Goal: Information Seeking & Learning: Learn about a topic

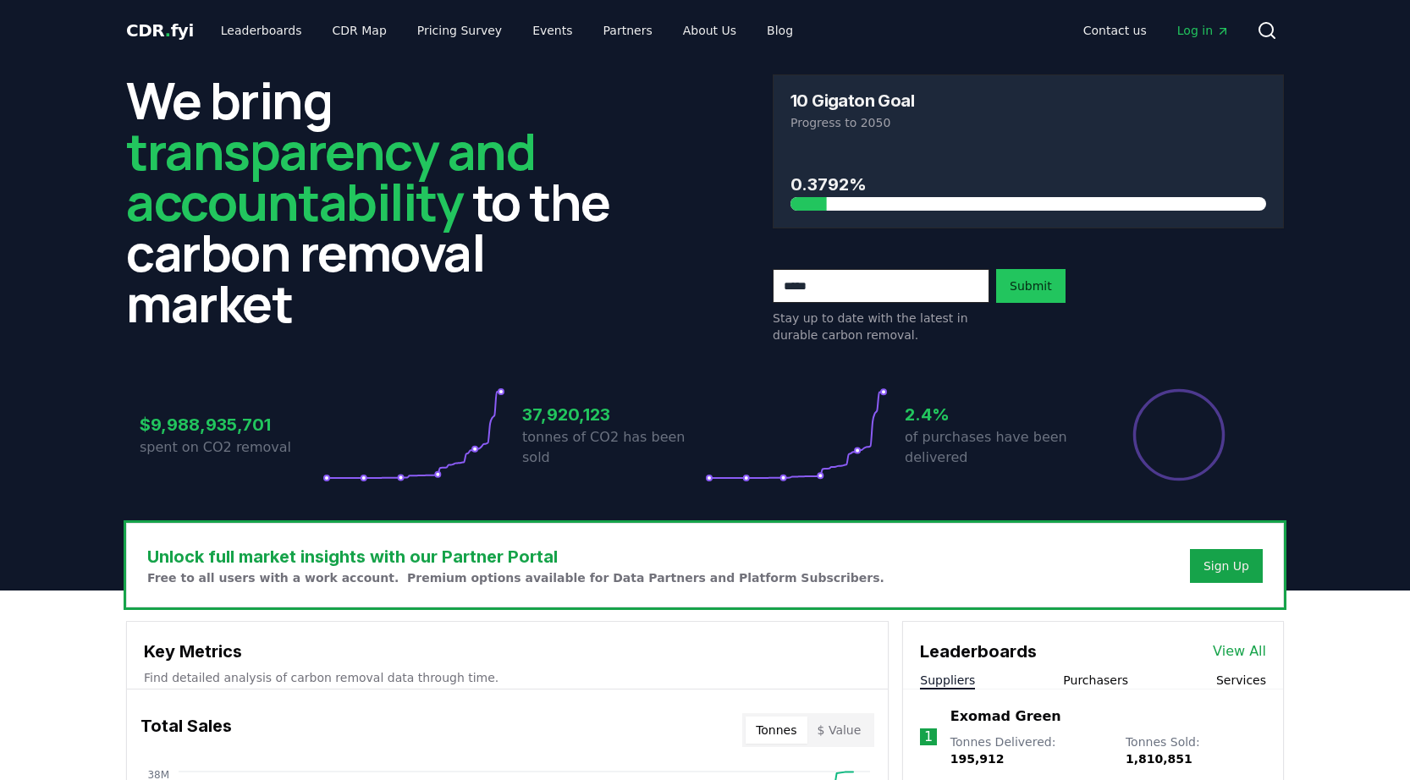
click at [555, 579] on p "Free to all users with a work account. Premium options available for Data Partn…" at bounding box center [515, 577] width 737 height 17
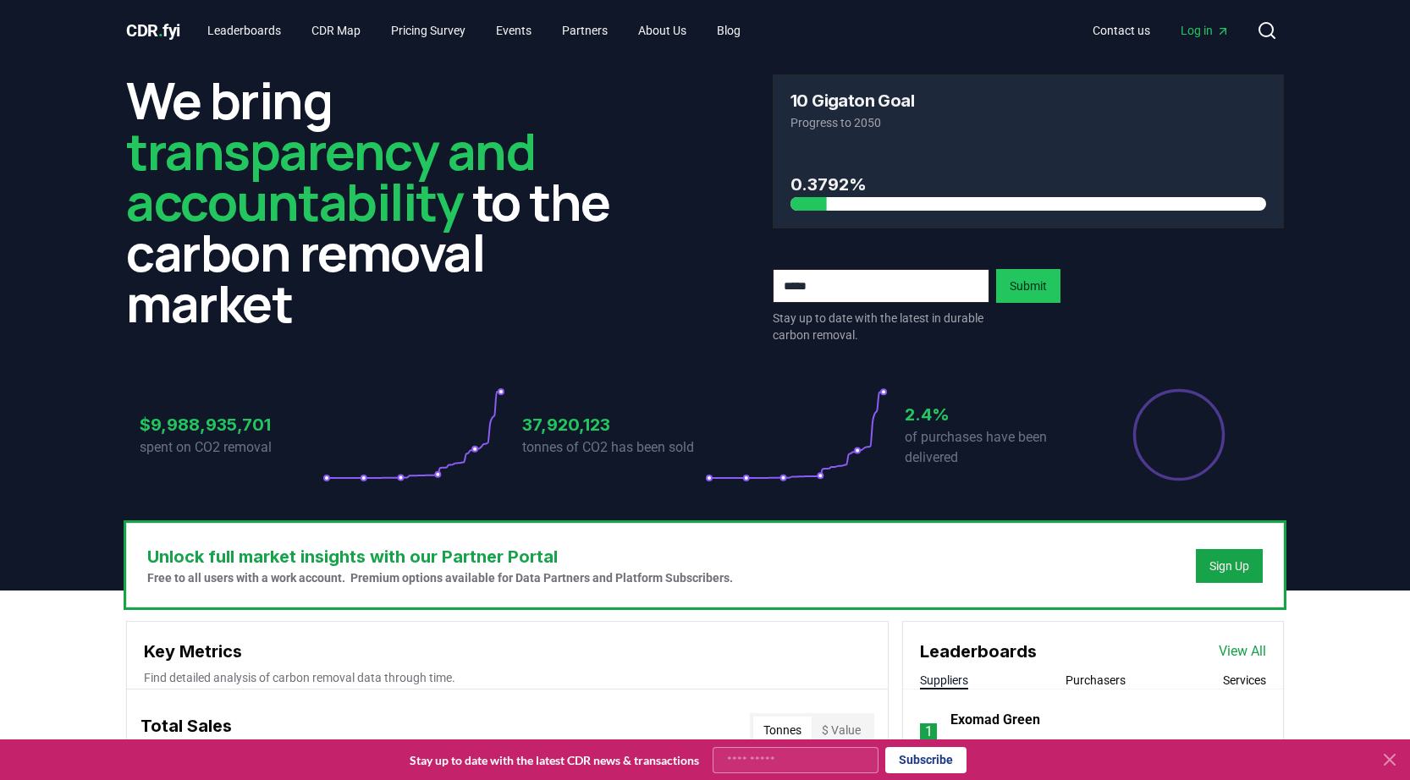
click at [1393, 762] on icon at bounding box center [1389, 760] width 10 height 10
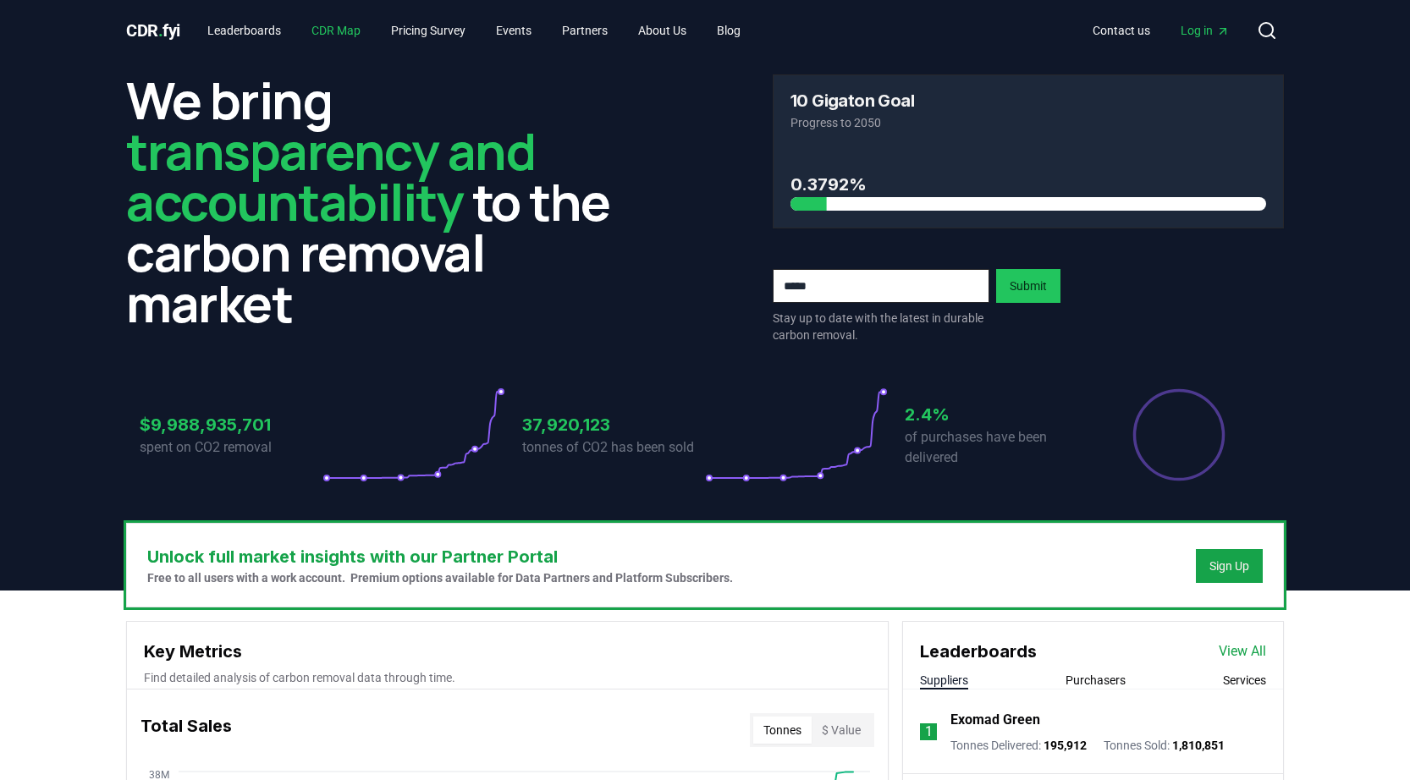
click at [344, 27] on link "CDR Map" at bounding box center [336, 30] width 76 height 30
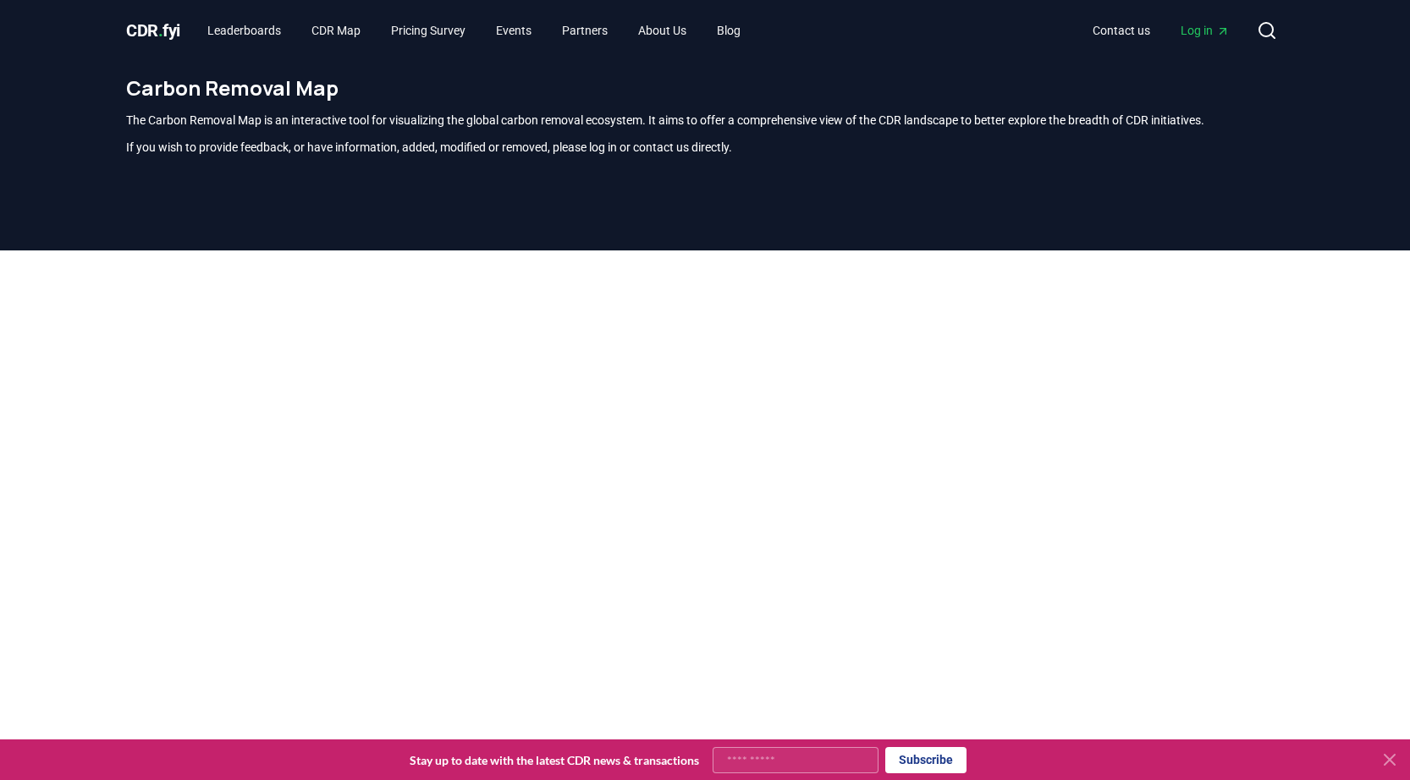
click at [1392, 756] on icon at bounding box center [1389, 760] width 10 height 10
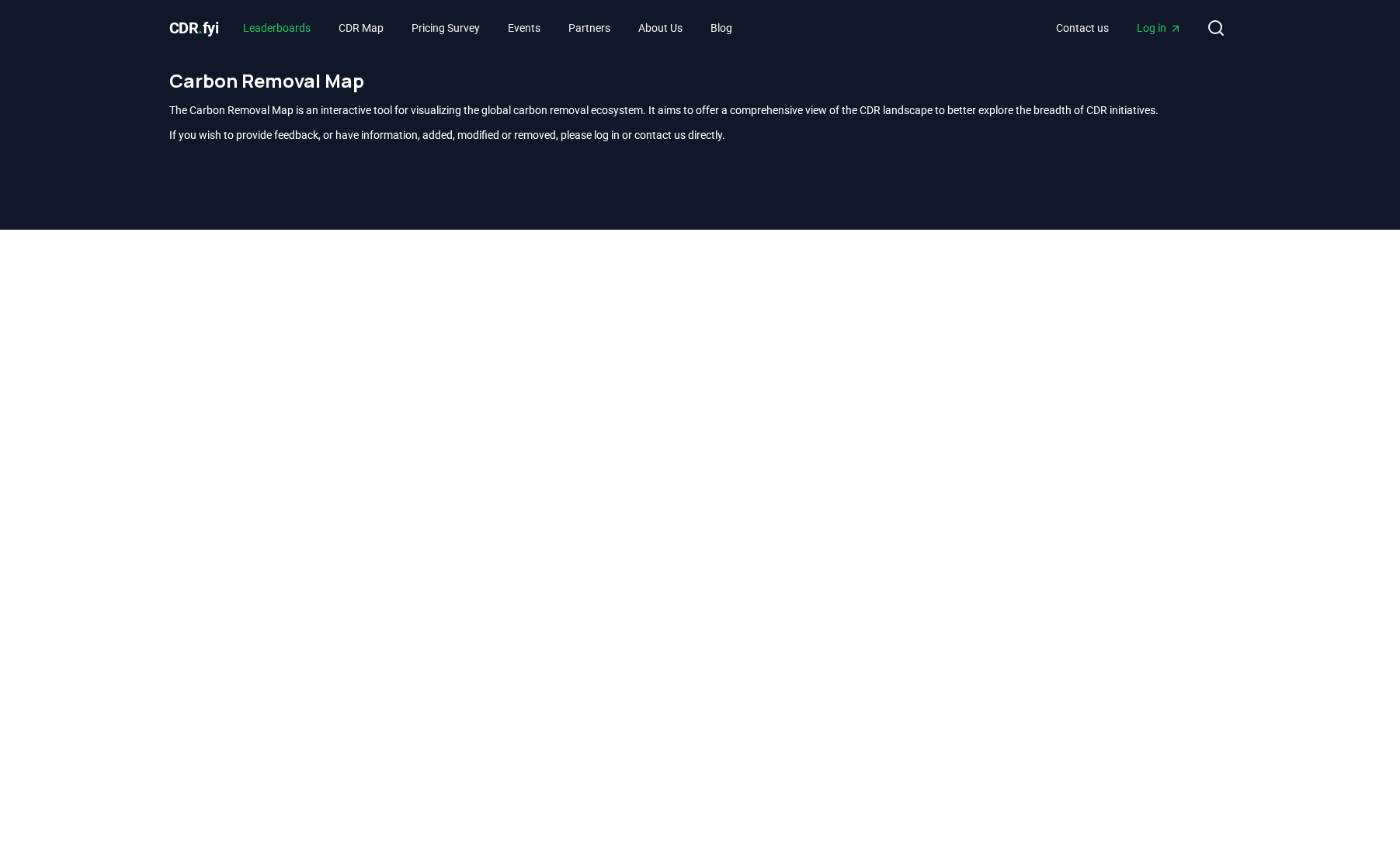
click at [290, 31] on link "Leaderboards" at bounding box center [276, 28] width 93 height 28
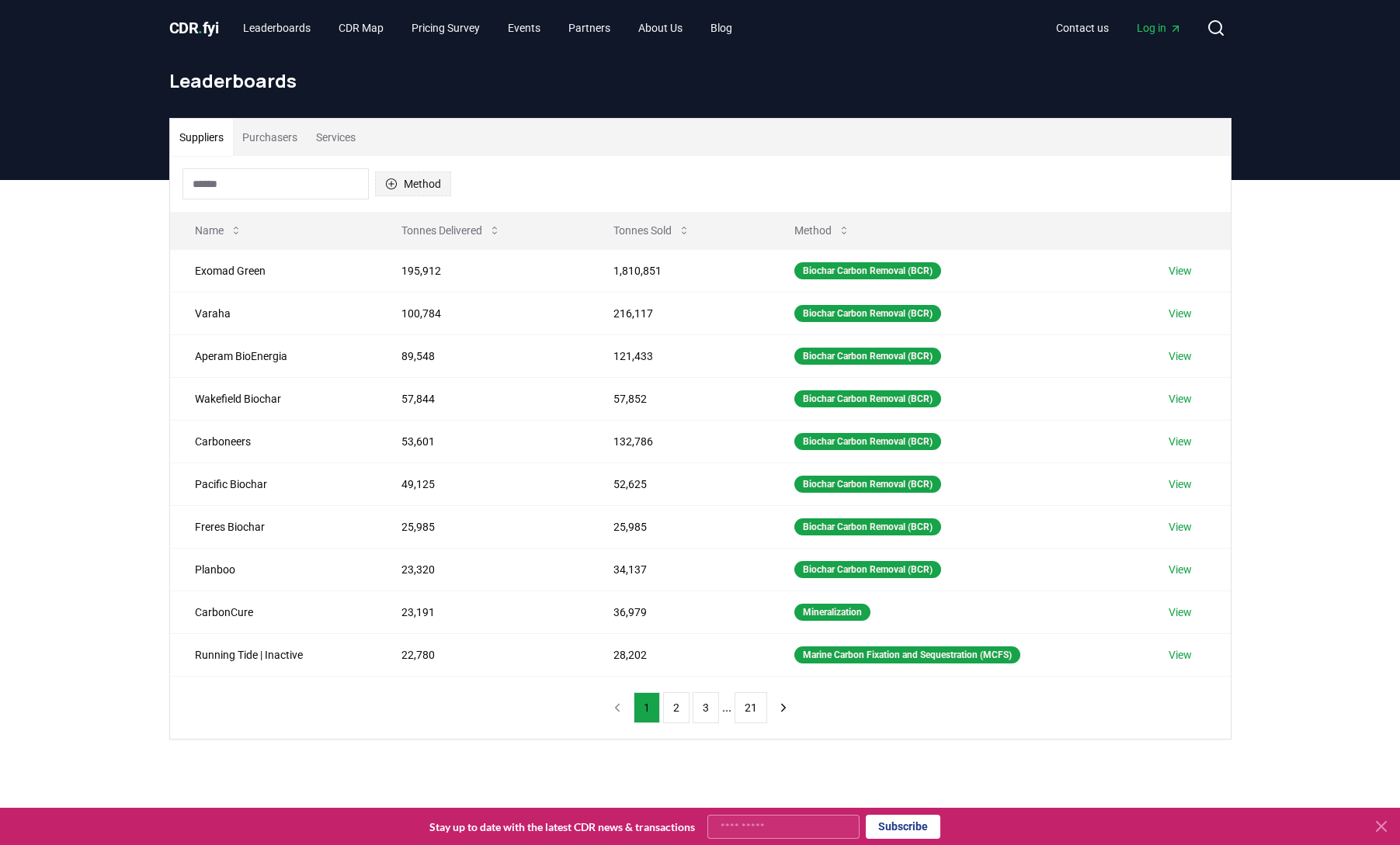
click at [393, 181] on icon "button" at bounding box center [392, 184] width 13 height 13
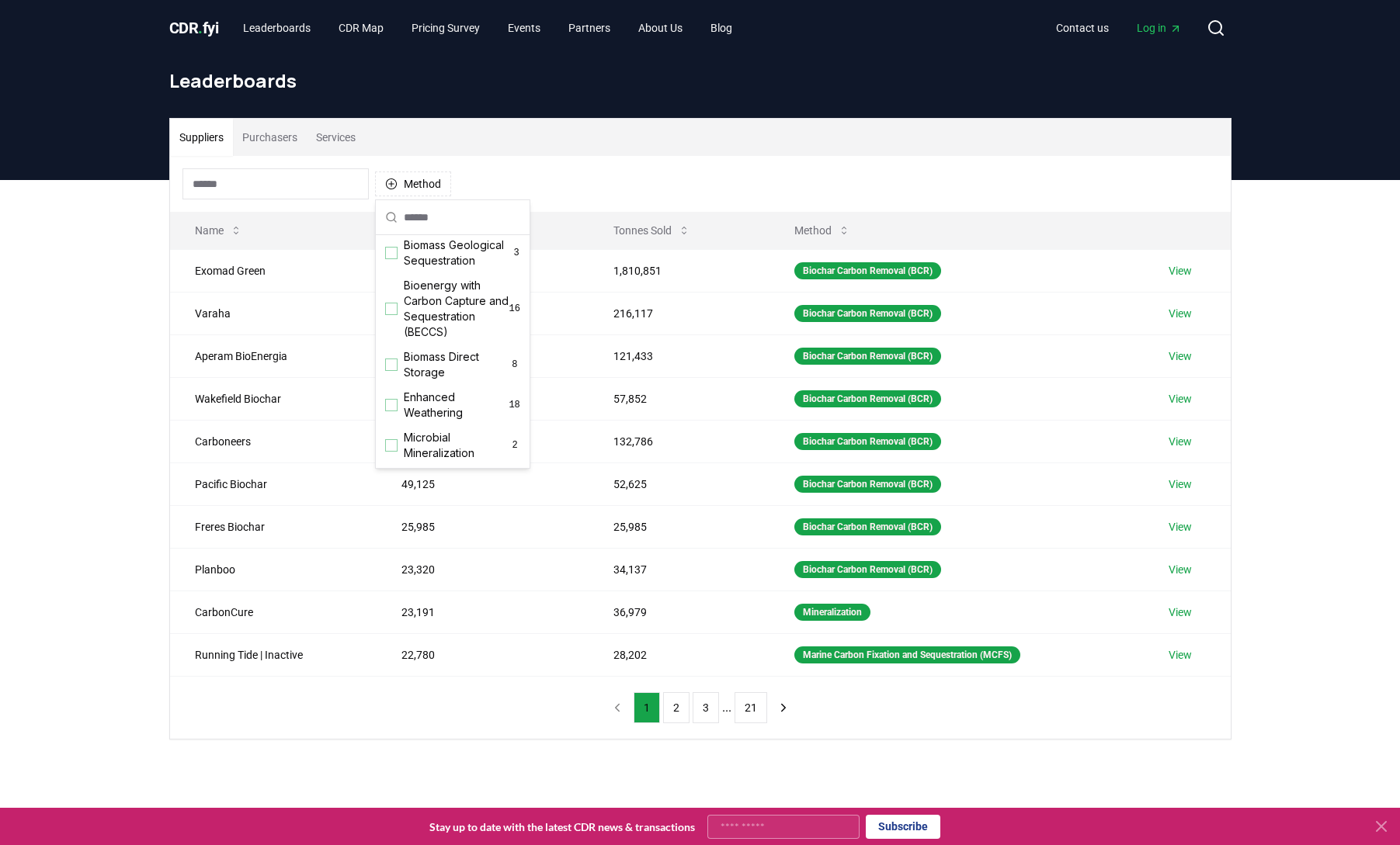
scroll to position [122, 0]
click at [386, 336] on div "Suggestions" at bounding box center [392, 329] width 13 height 13
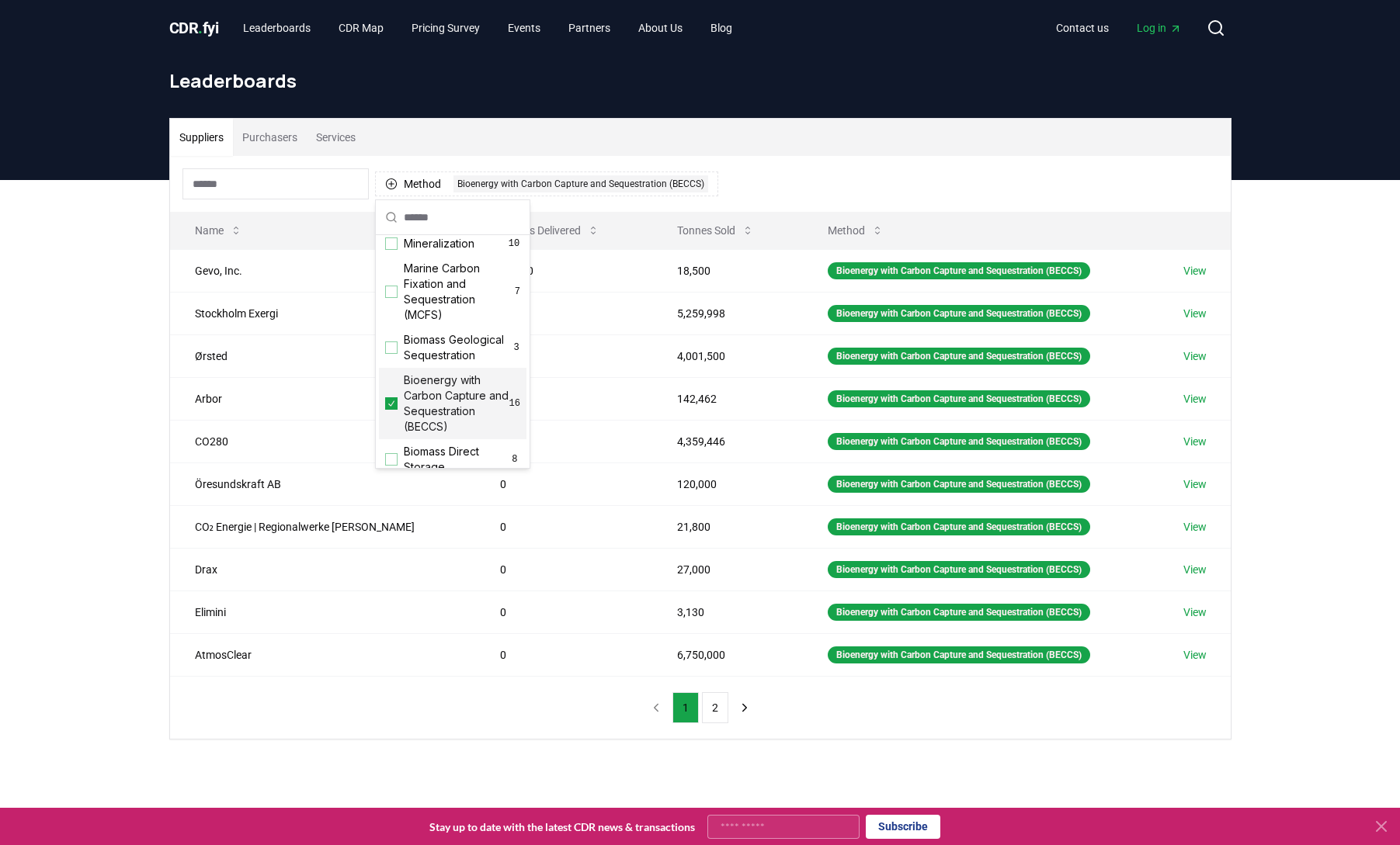
scroll to position [44, 0]
click at [391, 357] on div "Suggestions" at bounding box center [392, 351] width 13 height 13
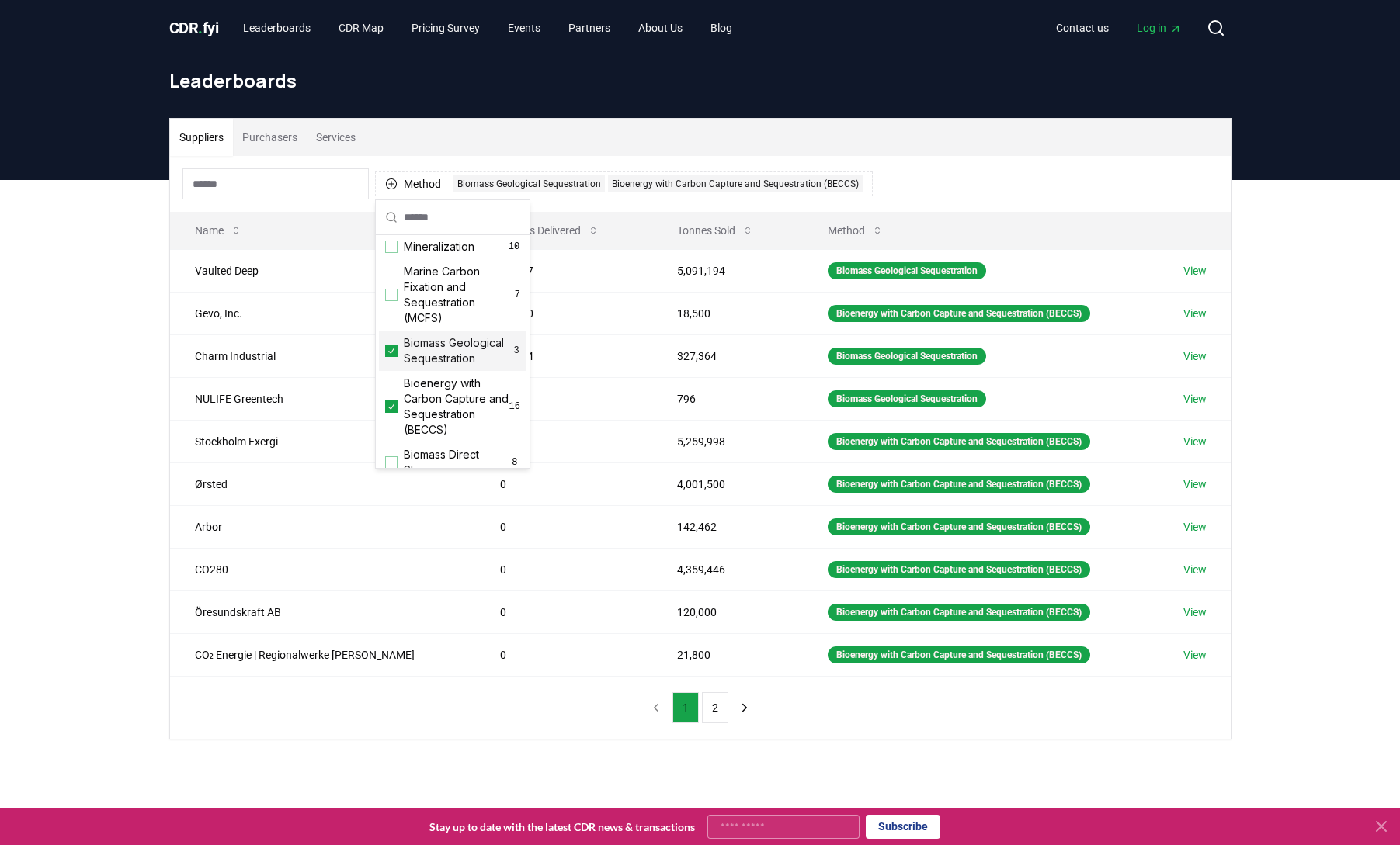
click at [391, 357] on icon "Suggestions" at bounding box center [392, 351] width 11 height 13
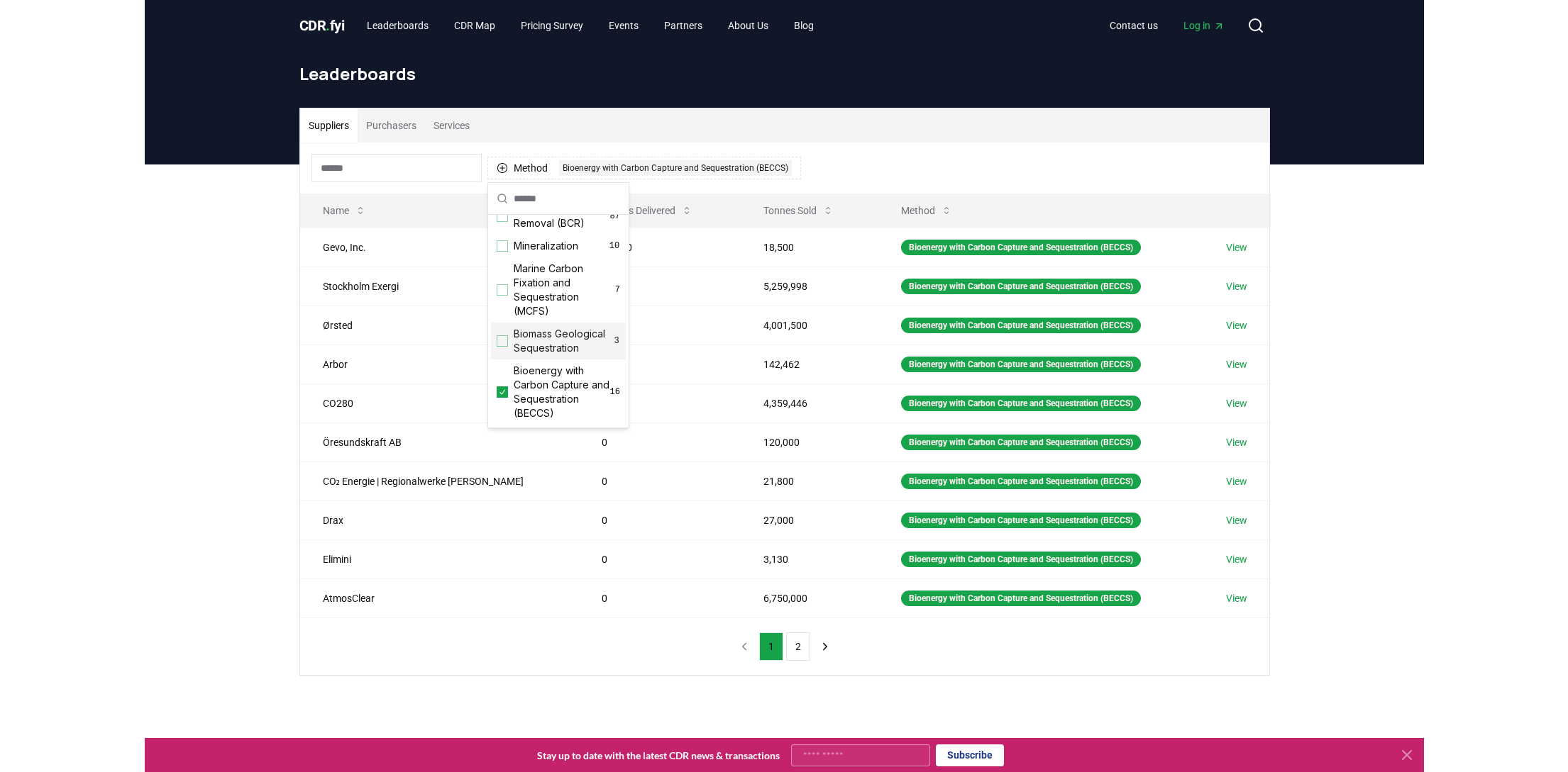
scroll to position [0, 0]
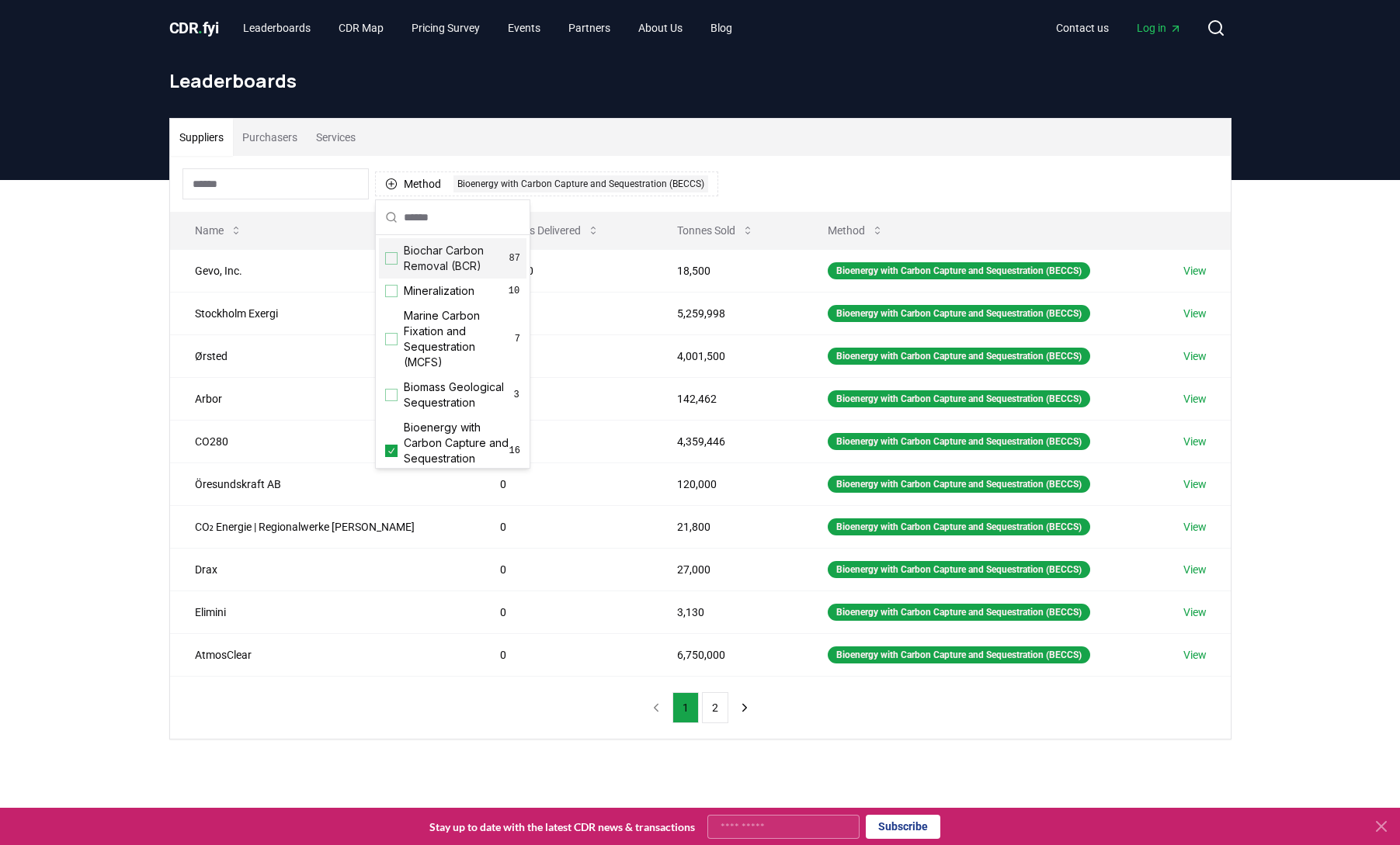
click at [94, 354] on div "Suppliers Purchasers Services Method 1 Bioenergy with Carbon Capture and Seques…" at bounding box center [700, 491] width 1400 height 622
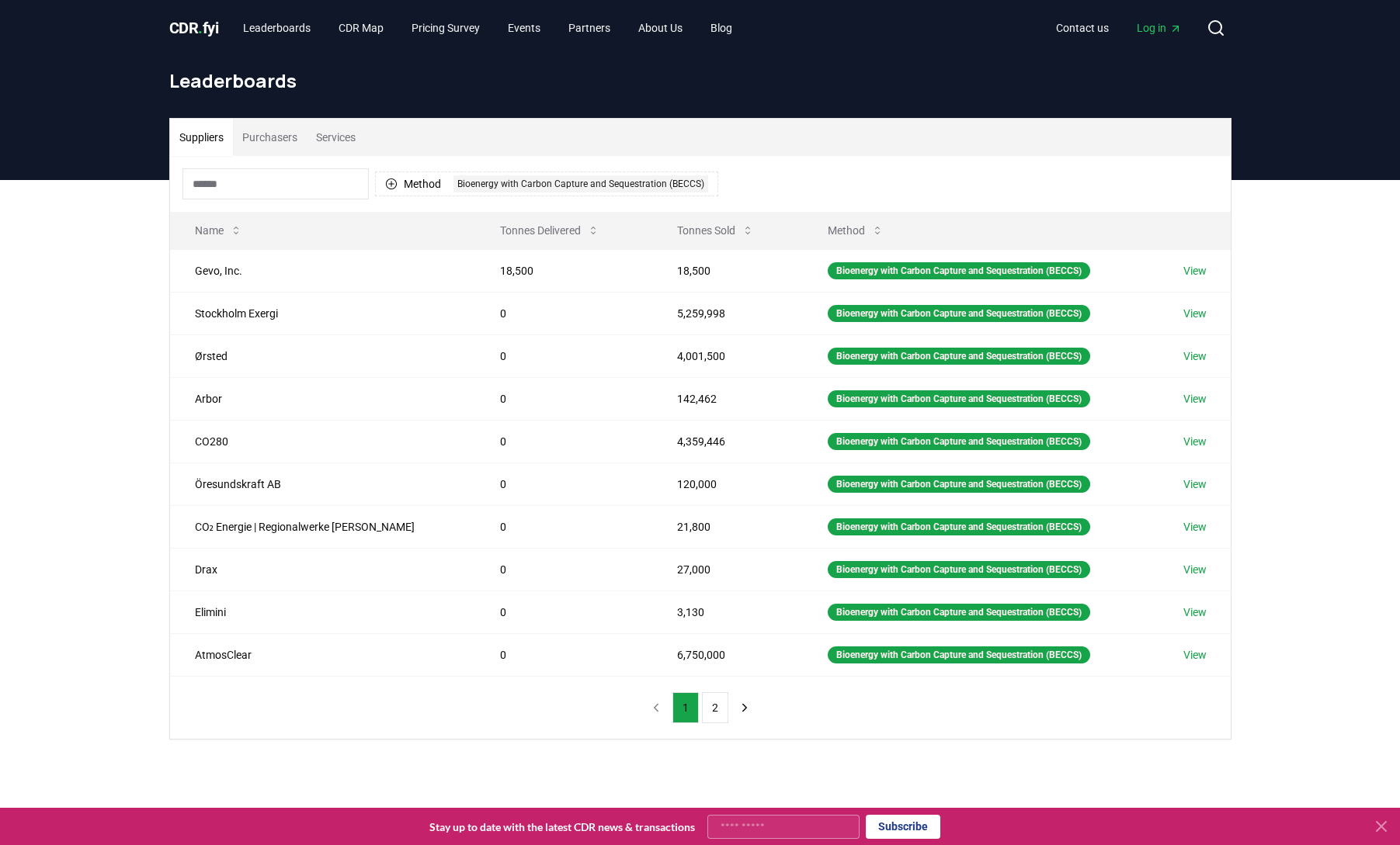
click at [100, 330] on div "Suppliers Purchasers Services Method 1 Bioenergy with Carbon Capture and Seques…" at bounding box center [700, 491] width 1400 height 622
click at [1284, 406] on div "Suppliers Purchasers Services Method 1 Bioenergy with Carbon Capture and Seques…" at bounding box center [700, 491] width 1400 height 622
click at [741, 228] on icon at bounding box center [748, 231] width 13 height 13
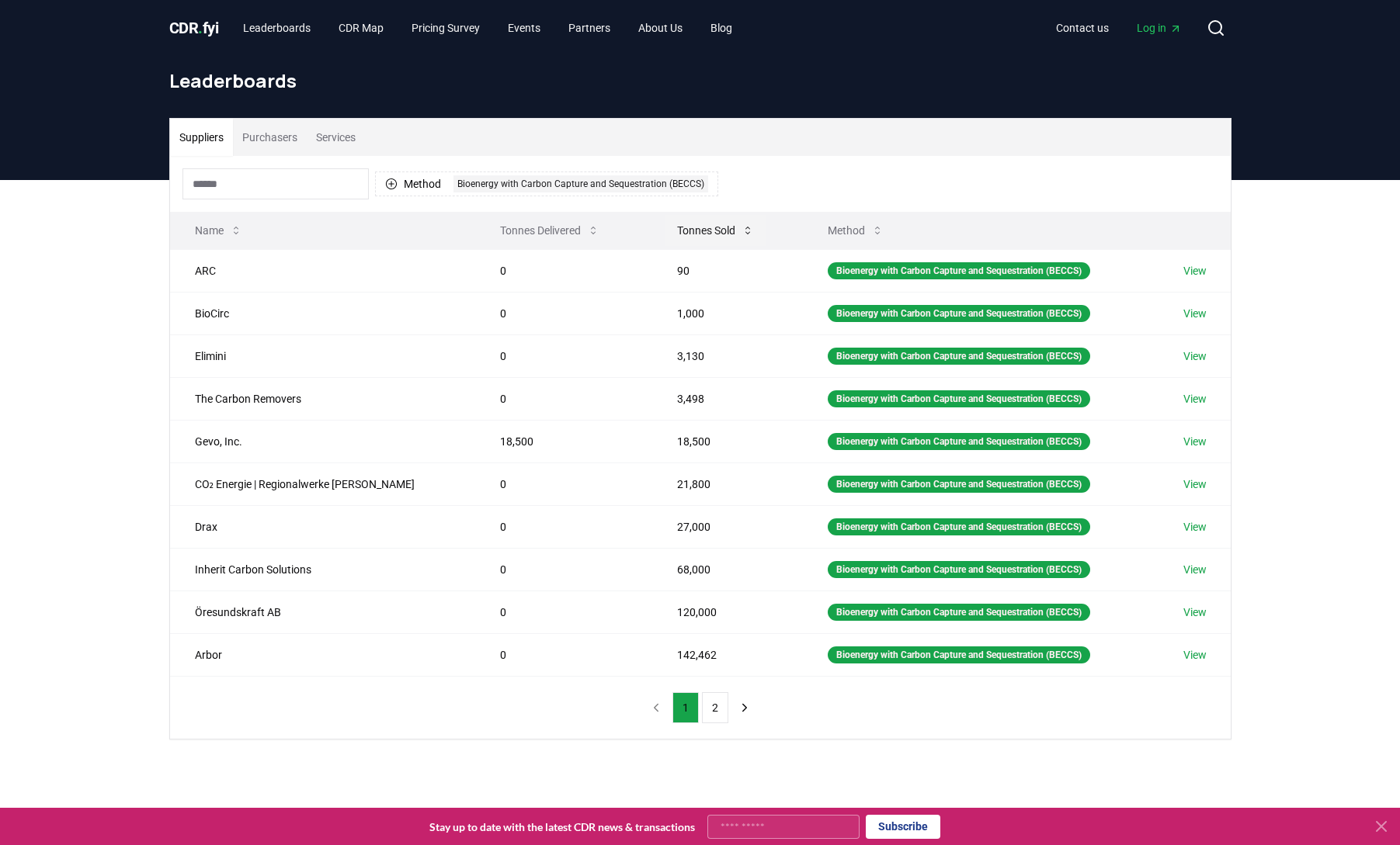
click at [741, 228] on icon at bounding box center [748, 231] width 13 height 13
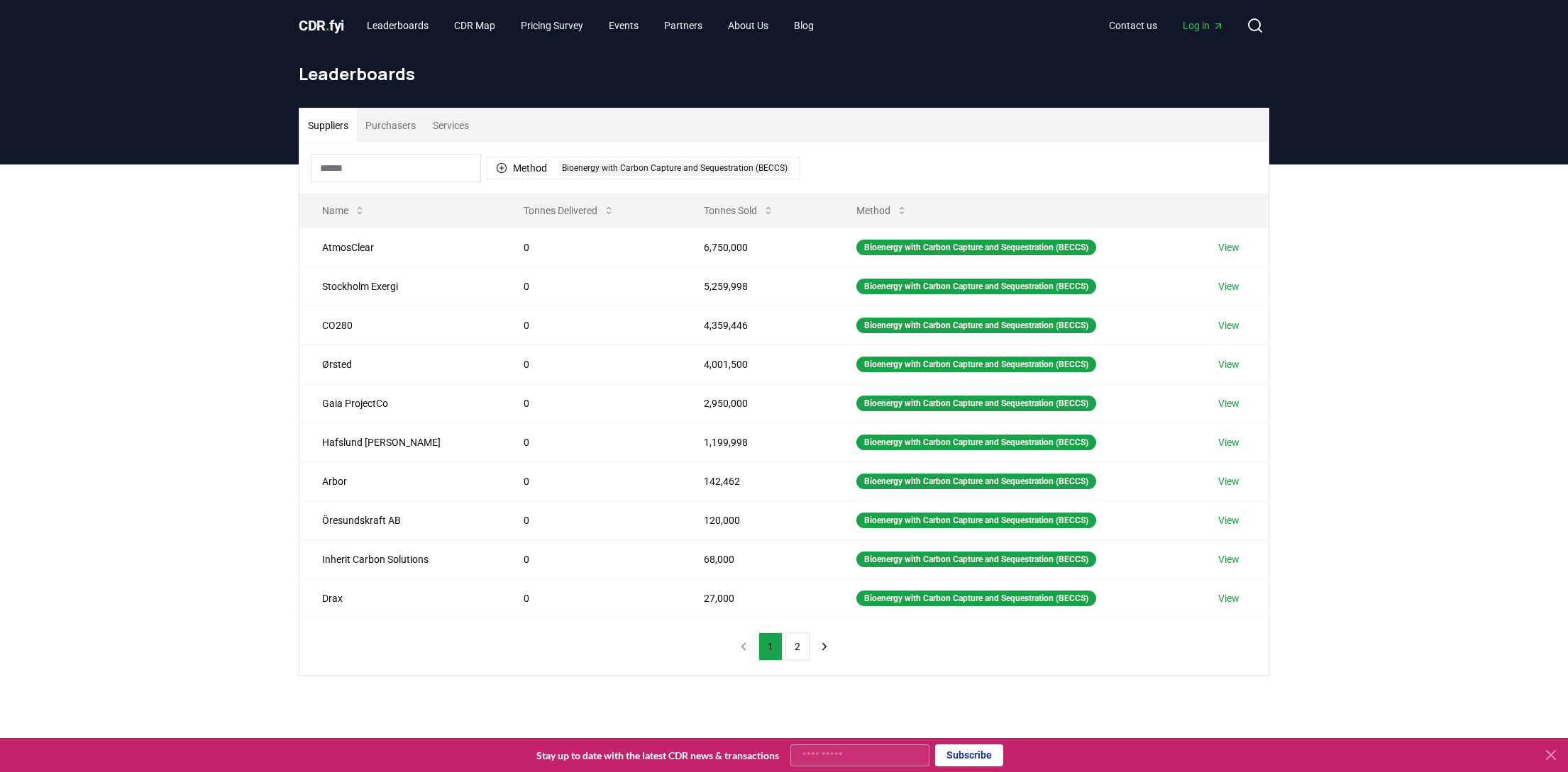
click at [145, 373] on div "Suppliers Purchasers Services Method 1 Bioenergy with Carbon Capture and Seques…" at bounding box center [784, 448] width 1568 height 568
click at [128, 532] on div "Suppliers Purchasers Services Method 1 Bioenergy with Carbon Capture and Seques…" at bounding box center [784, 448] width 1568 height 568
click at [789, 650] on button "2" at bounding box center [797, 647] width 24 height 28
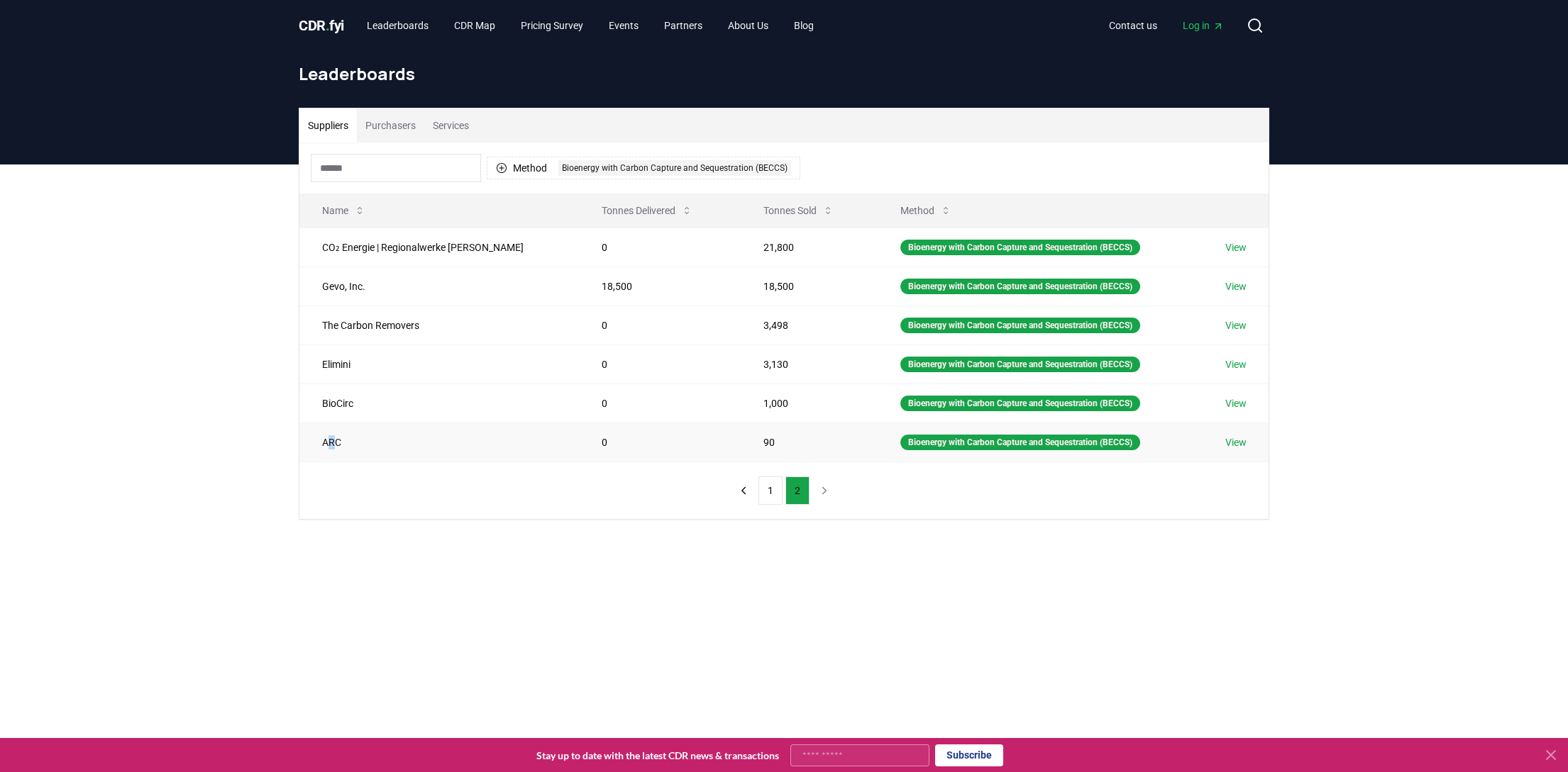
drag, startPoint x: 328, startPoint y: 443, endPoint x: 336, endPoint y: 443, distance: 8.0
click at [336, 443] on td "ARC" at bounding box center [439, 442] width 279 height 39
drag, startPoint x: 336, startPoint y: 443, endPoint x: 325, endPoint y: 325, distance: 118.5
click at [325, 325] on td "The Carbon Removers" at bounding box center [439, 325] width 279 height 39
click at [772, 486] on button "1" at bounding box center [771, 491] width 24 height 28
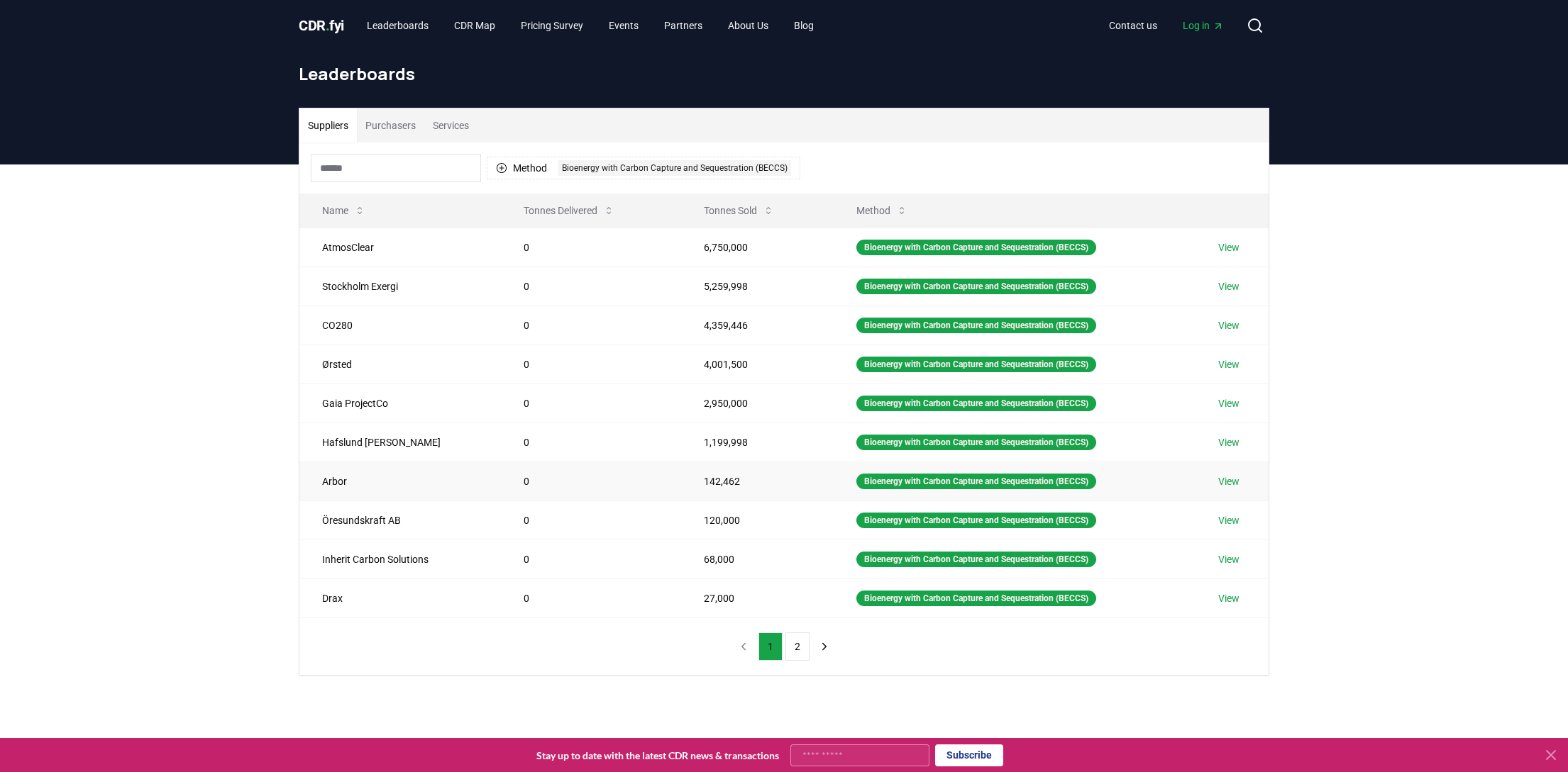
click at [1181, 482] on link "View" at bounding box center [1228, 481] width 21 height 14
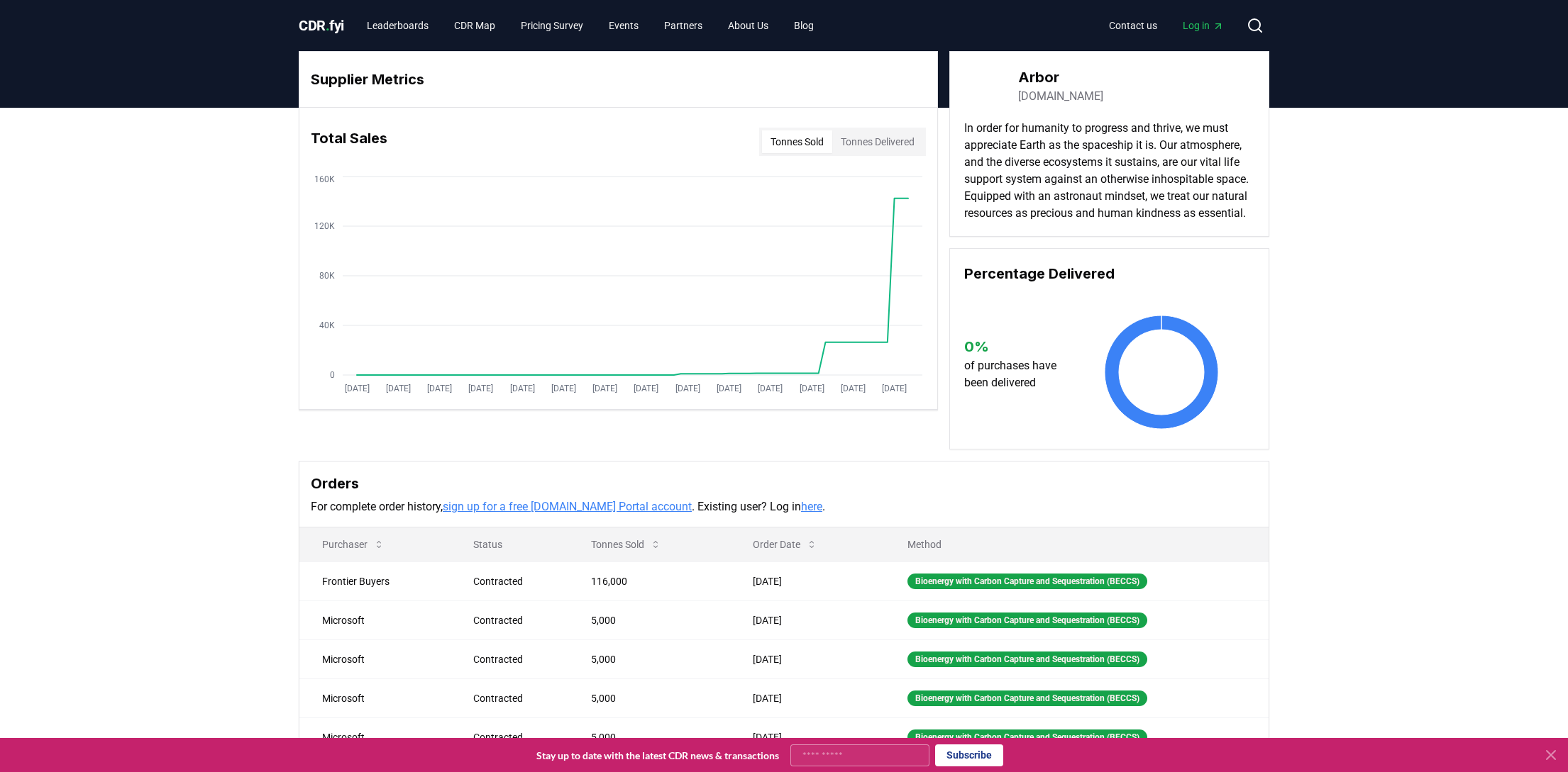
click at [887, 144] on button "Tonnes Delivered" at bounding box center [878, 142] width 91 height 23
click at [798, 144] on button "Tonnes Sold" at bounding box center [797, 142] width 70 height 23
drag, startPoint x: 1072, startPoint y: 96, endPoint x: 1019, endPoint y: 98, distance: 53.0
click at [1019, 98] on div "[GEOGRAPHIC_DATA][DOMAIN_NAME]" at bounding box center [1109, 85] width 290 height 39
copy link "[DOMAIN_NAME]"
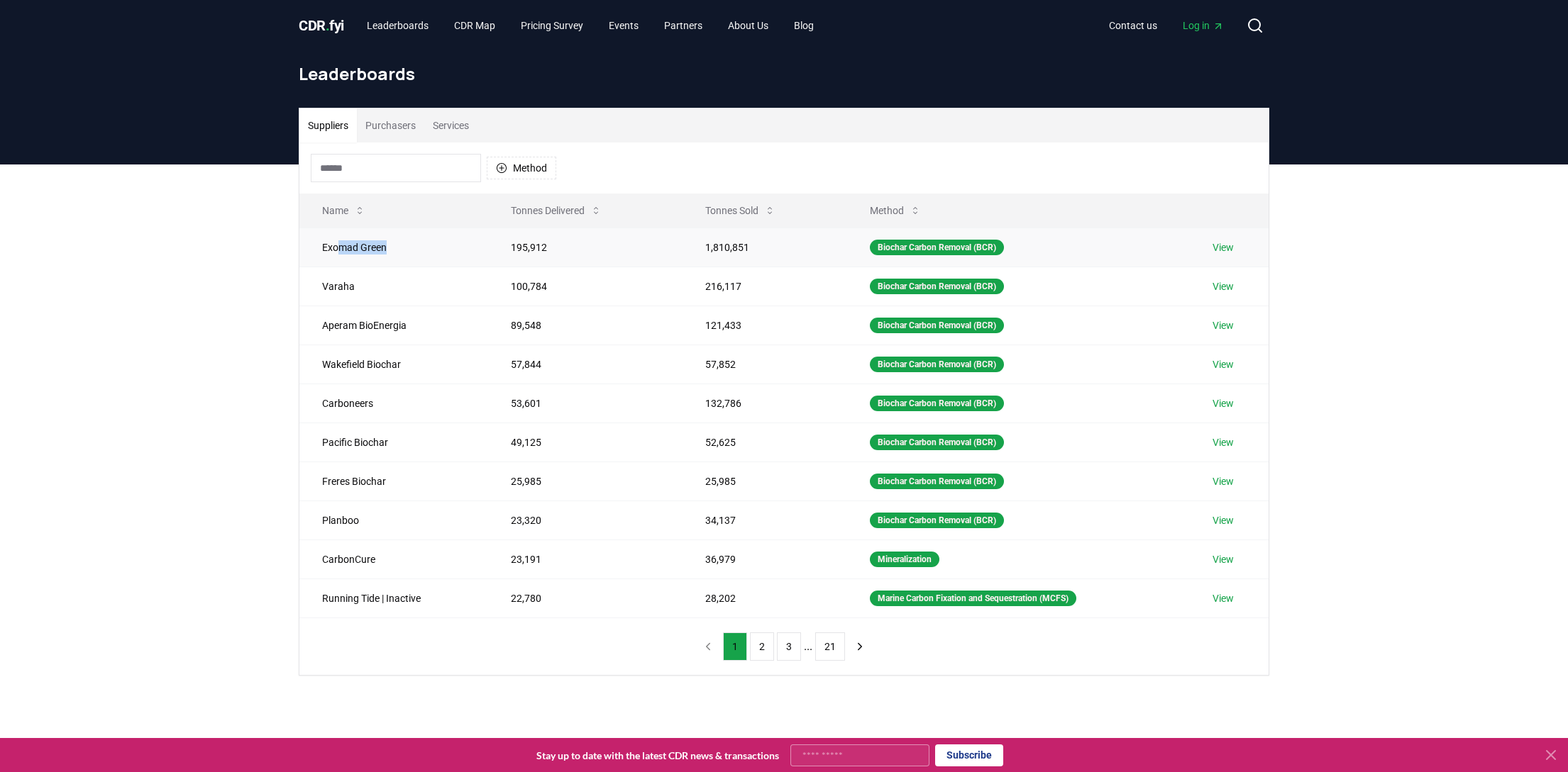
drag, startPoint x: 391, startPoint y: 250, endPoint x: 340, endPoint y: 250, distance: 51.0
click at [340, 250] on td "Exomad Green" at bounding box center [393, 247] width 189 height 39
drag, startPoint x: 340, startPoint y: 250, endPoint x: 200, endPoint y: 349, distance: 171.5
click at [200, 349] on div "Suppliers Purchasers Services Method Name Tonnes Delivered Tonnes Sold Method E…" at bounding box center [784, 448] width 1568 height 568
click at [527, 171] on button "Method" at bounding box center [521, 168] width 70 height 23
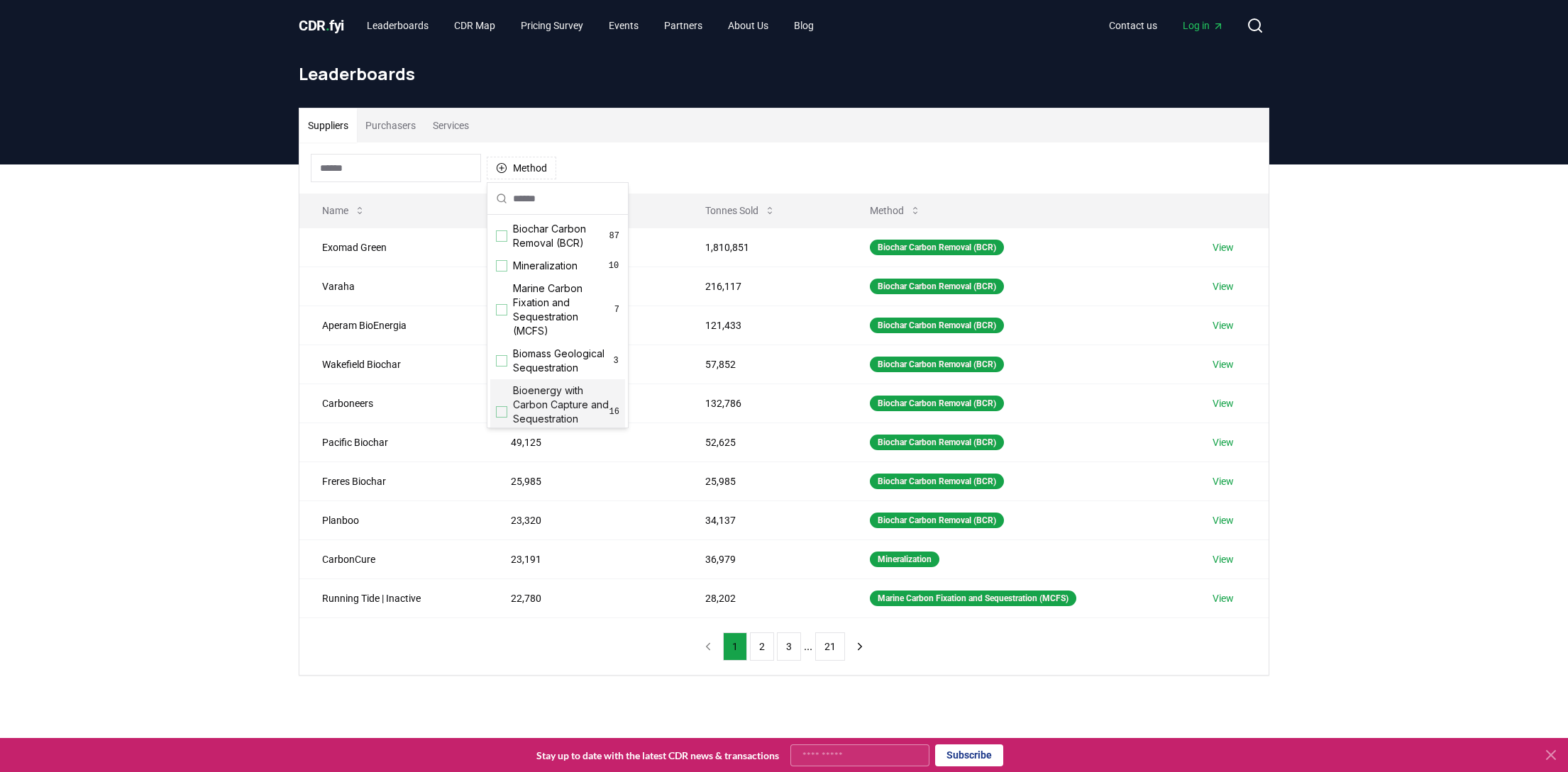
click at [501, 418] on div "Bioenergy with Carbon Capture and Sequestration (BECCS) 16" at bounding box center [558, 412] width 135 height 65
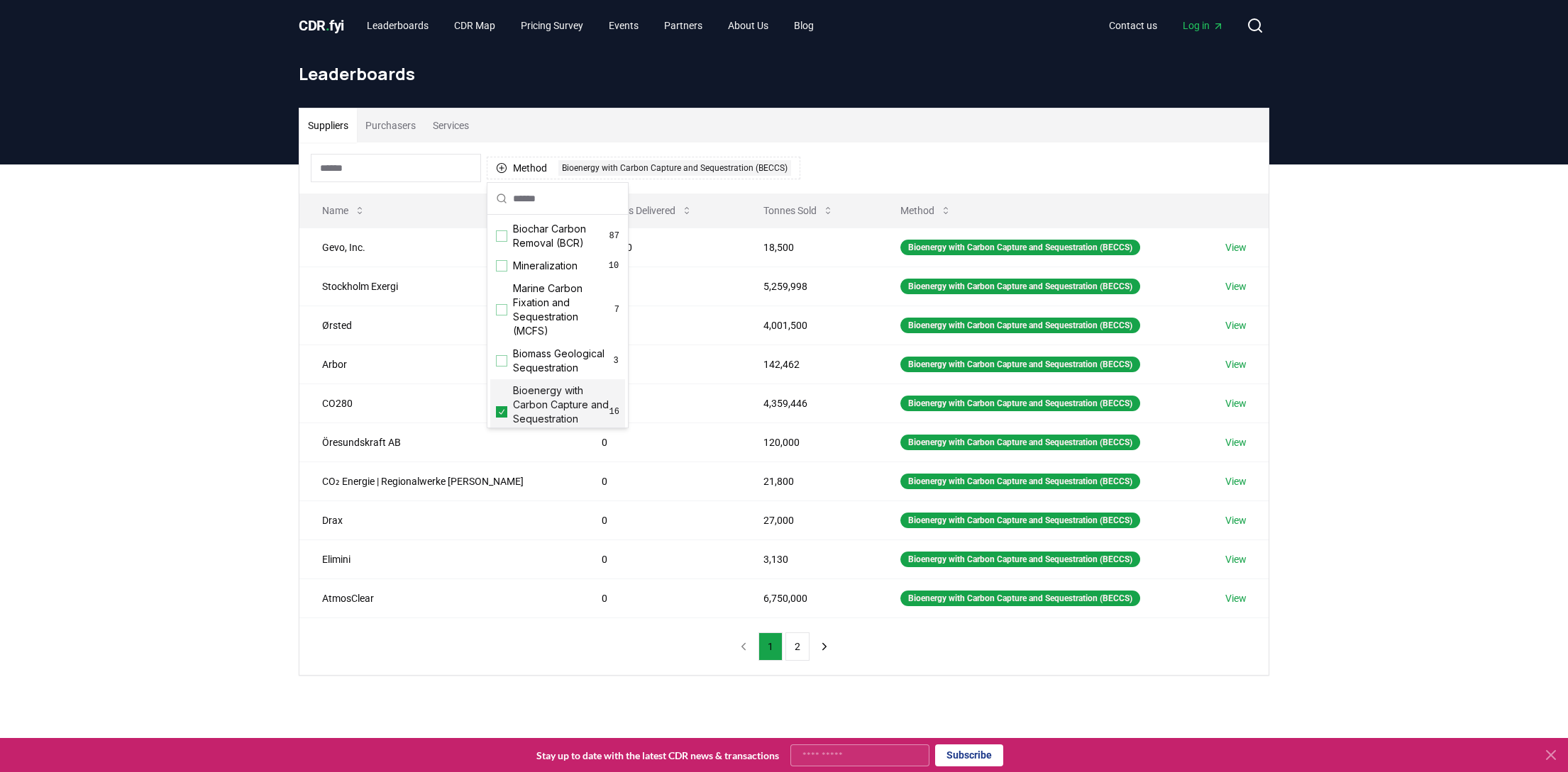
click at [201, 420] on div "Suppliers Purchasers Services Method 1 Bioenergy with Carbon Capture and Seques…" at bounding box center [784, 448] width 1568 height 568
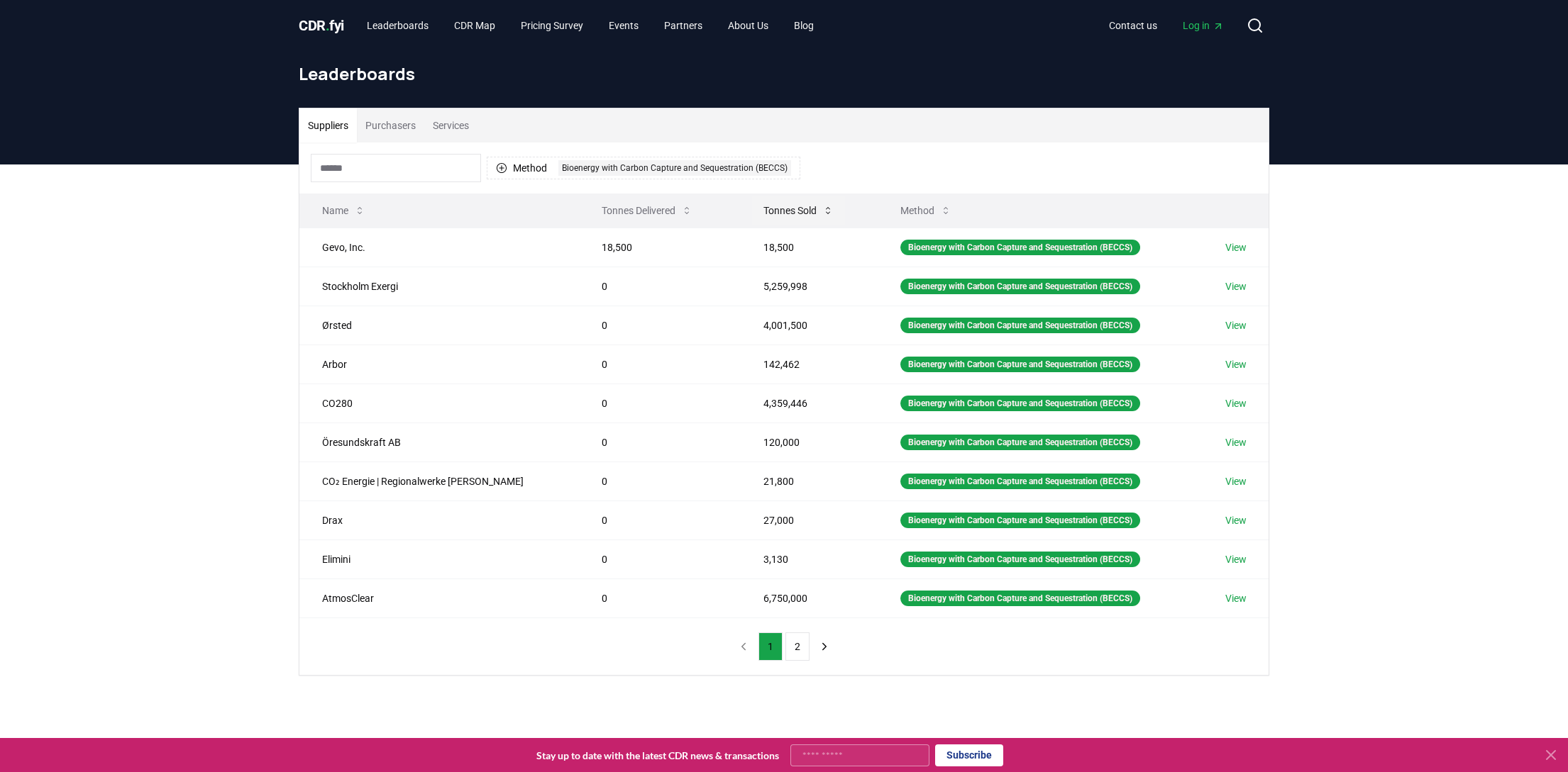
click at [794, 209] on button "Tonnes Sold" at bounding box center [798, 210] width 93 height 28
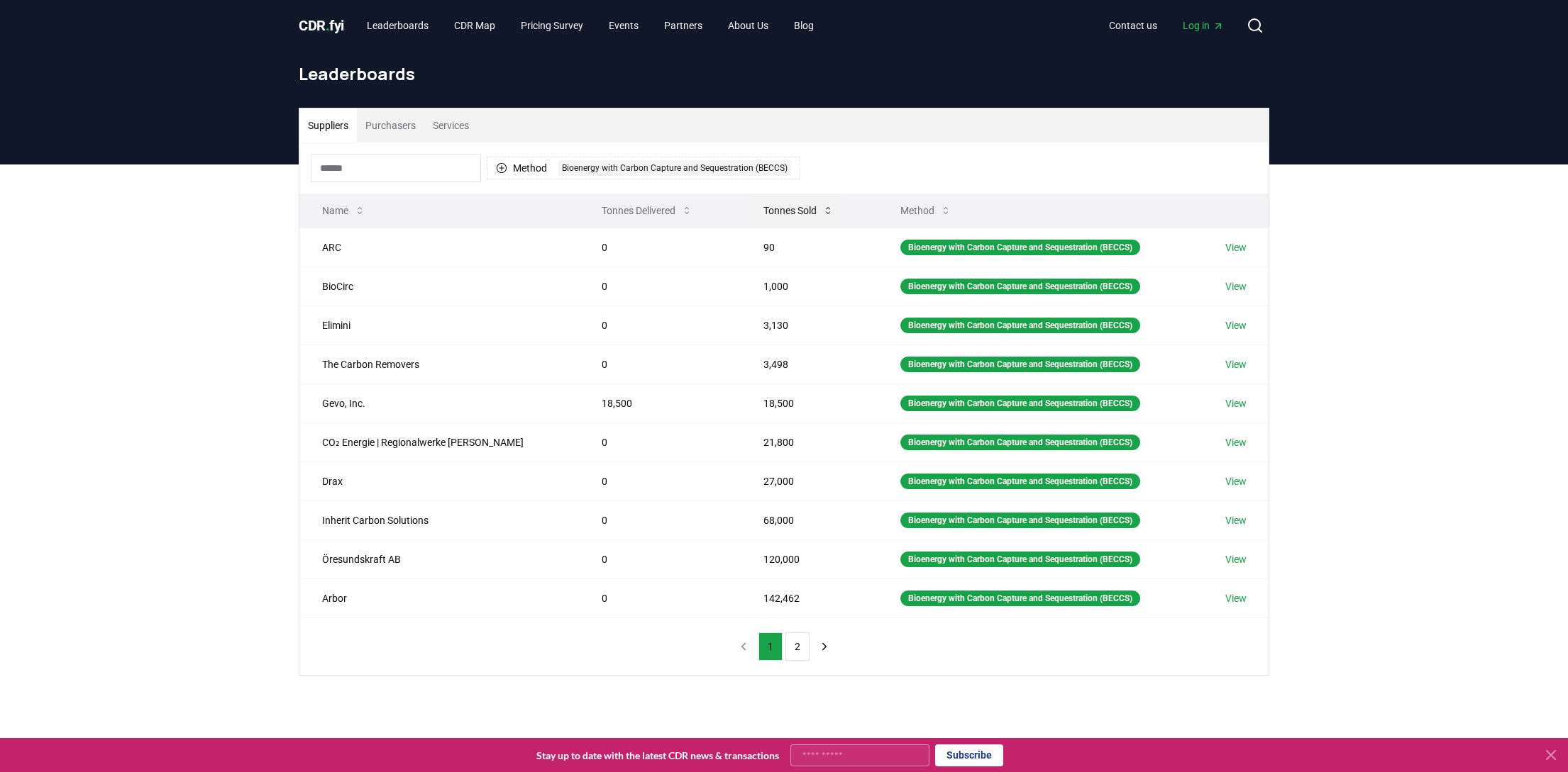
click at [794, 209] on button "Tonnes Sold" at bounding box center [798, 210] width 93 height 28
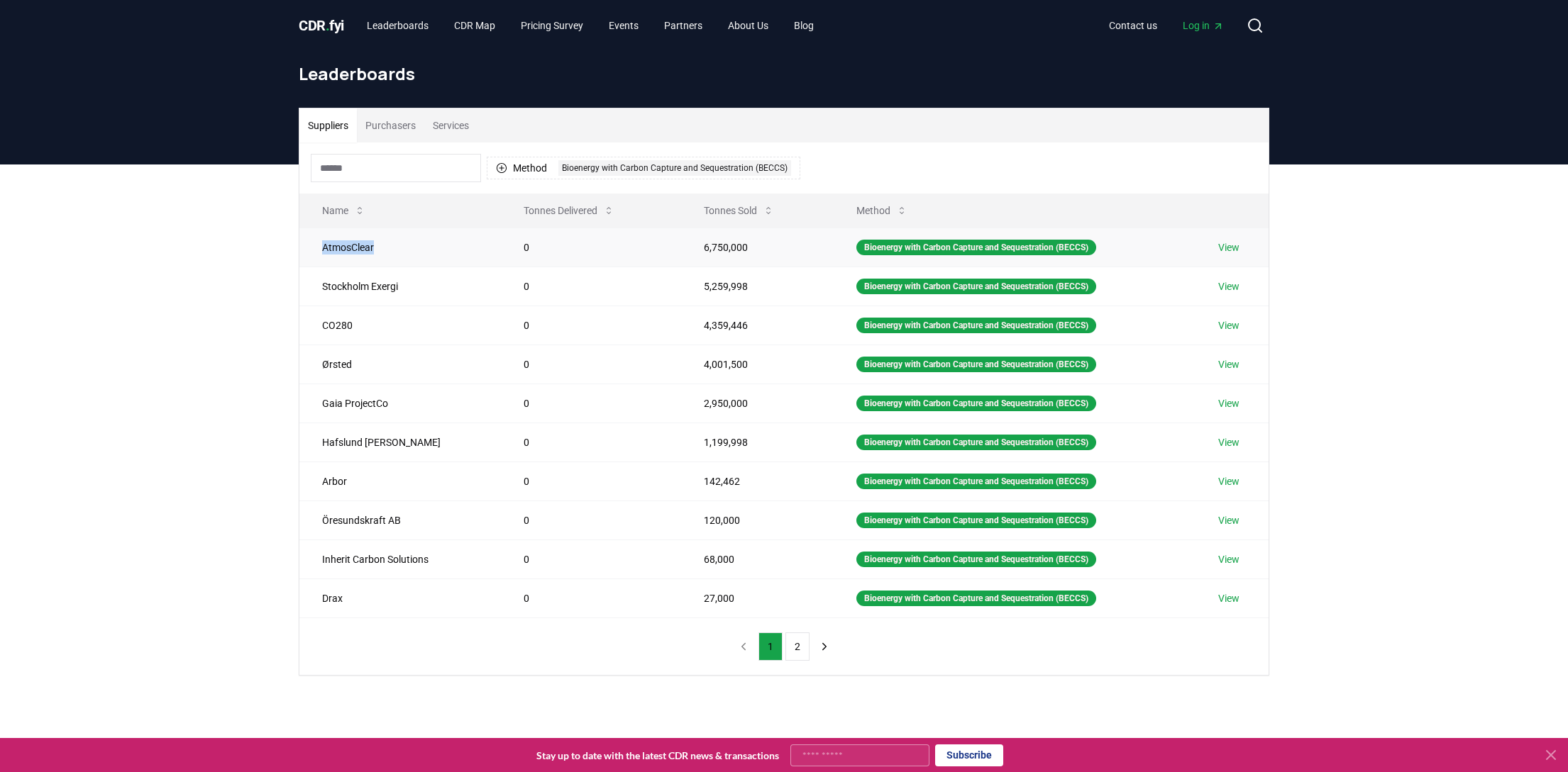
drag, startPoint x: 359, startPoint y: 249, endPoint x: 312, endPoint y: 246, distance: 47.1
click at [312, 246] on td "AtmosClear" at bounding box center [400, 247] width 201 height 39
copy td "AtmosClear"
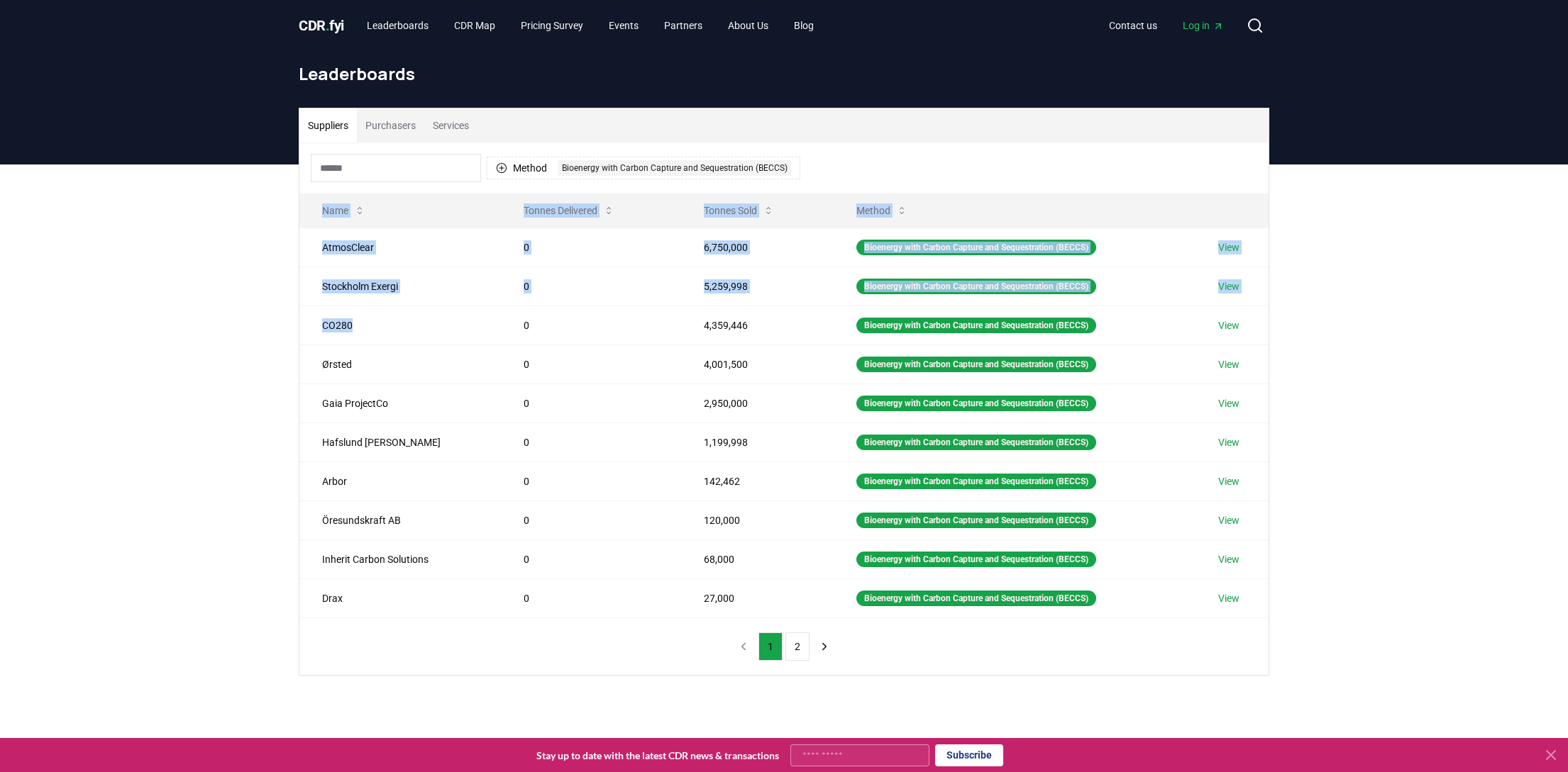
drag, startPoint x: 354, startPoint y: 332, endPoint x: 298, endPoint y: 329, distance: 56.1
click at [298, 329] on div "Suppliers Purchasers Services Method 1 Bioenergy with Carbon Capture and Seques…" at bounding box center [784, 392] width 994 height 568
drag, startPoint x: 298, startPoint y: 329, endPoint x: 342, endPoint y: 323, distance: 44.4
click at [342, 323] on td "CO280" at bounding box center [400, 325] width 201 height 39
click at [350, 327] on td "CO280" at bounding box center [400, 325] width 201 height 39
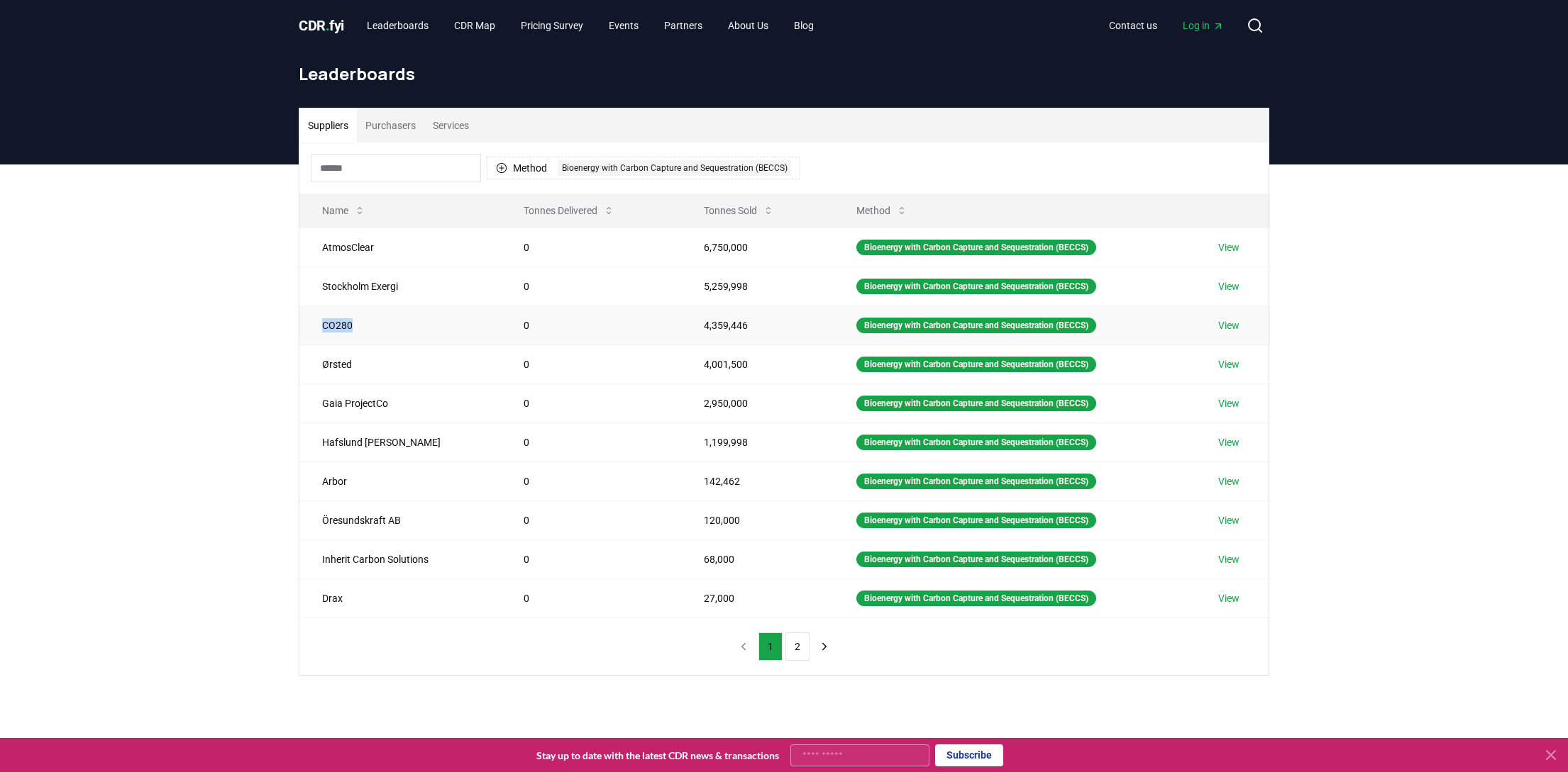
drag, startPoint x: 353, startPoint y: 324, endPoint x: 324, endPoint y: 324, distance: 29.0
click at [324, 324] on td "CO280" at bounding box center [400, 325] width 201 height 39
copy td "CO280"
drag, startPoint x: 325, startPoint y: 444, endPoint x: 382, endPoint y: 444, distance: 57.0
click at [382, 444] on td "Hafslund Celsio" at bounding box center [400, 442] width 201 height 39
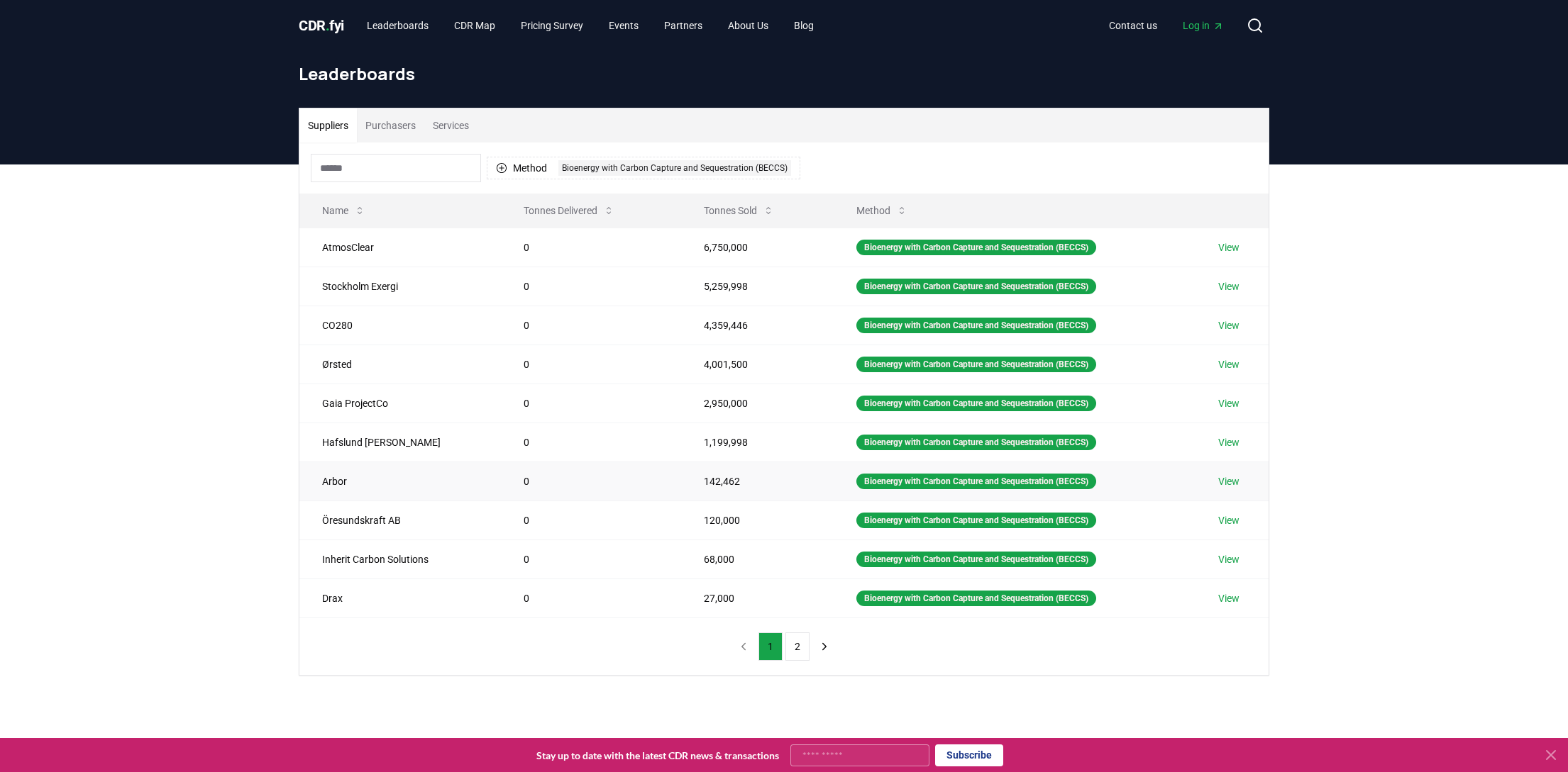
drag, startPoint x: 382, startPoint y: 444, endPoint x: 330, endPoint y: 480, distance: 63.2
click at [330, 480] on td "Arbor" at bounding box center [400, 481] width 201 height 39
click at [405, 123] on button "Purchasers" at bounding box center [391, 125] width 67 height 34
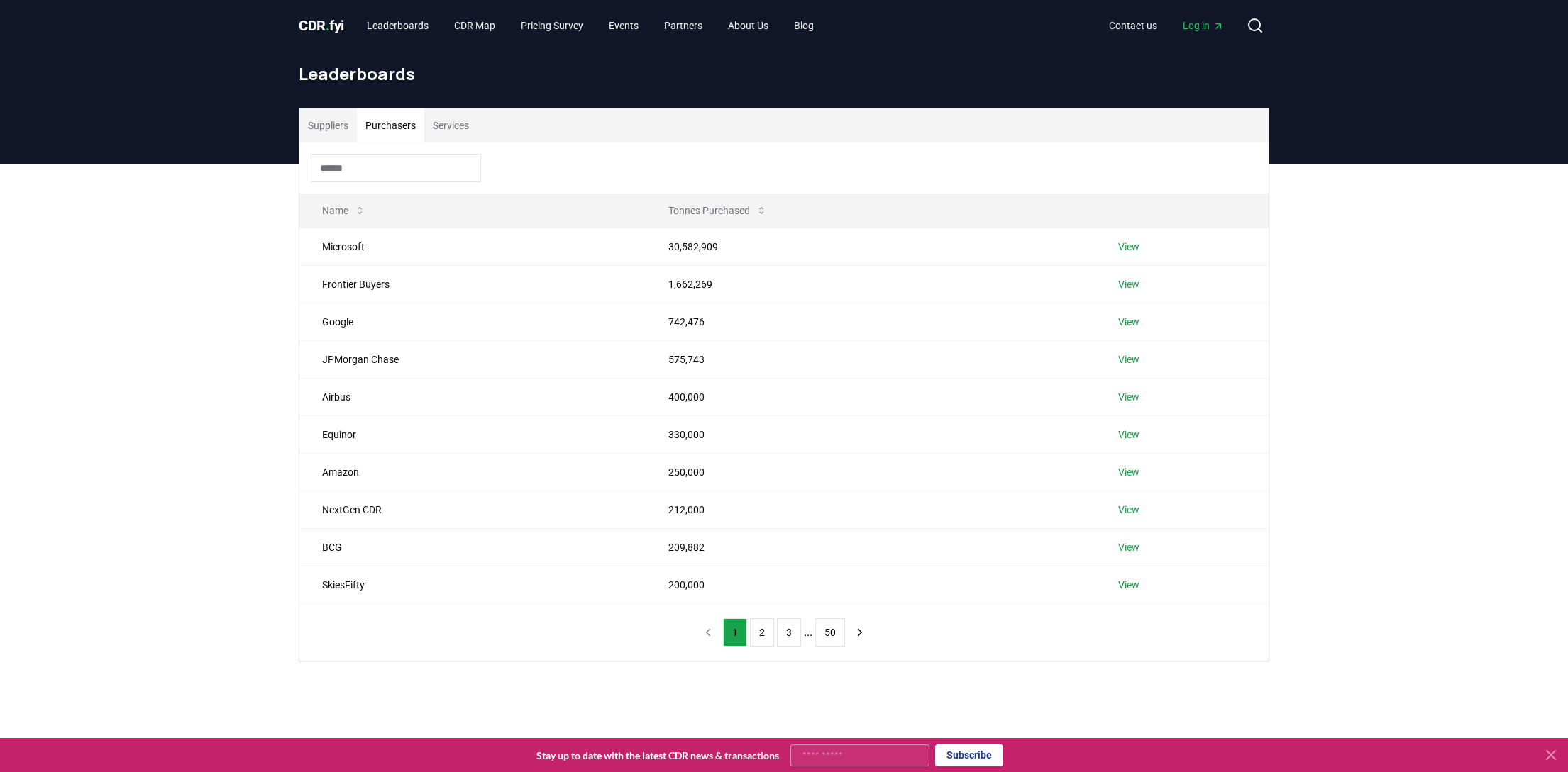
click at [452, 125] on button "Services" at bounding box center [450, 125] width 53 height 34
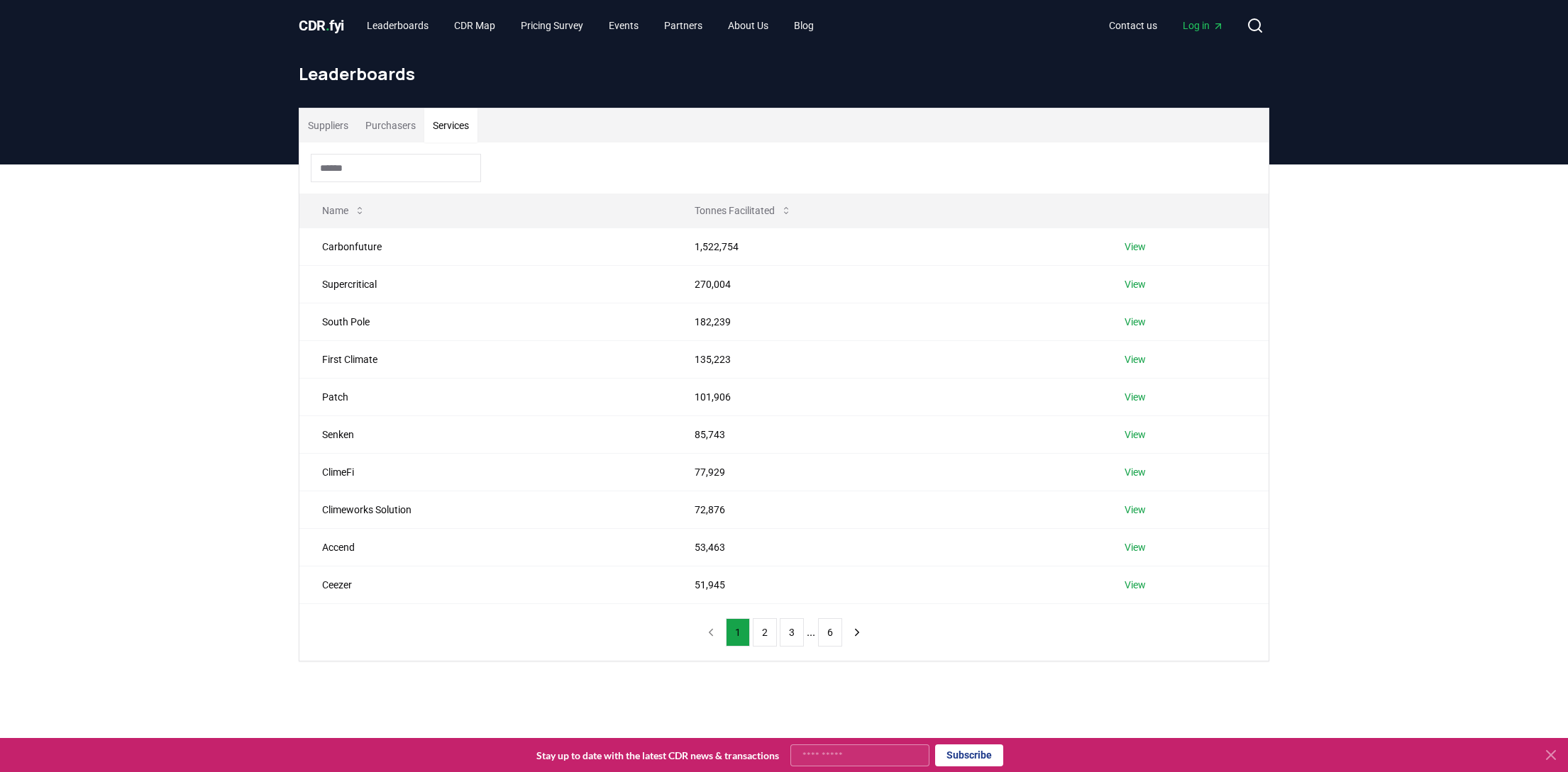
click at [410, 125] on button "Purchasers" at bounding box center [391, 125] width 67 height 34
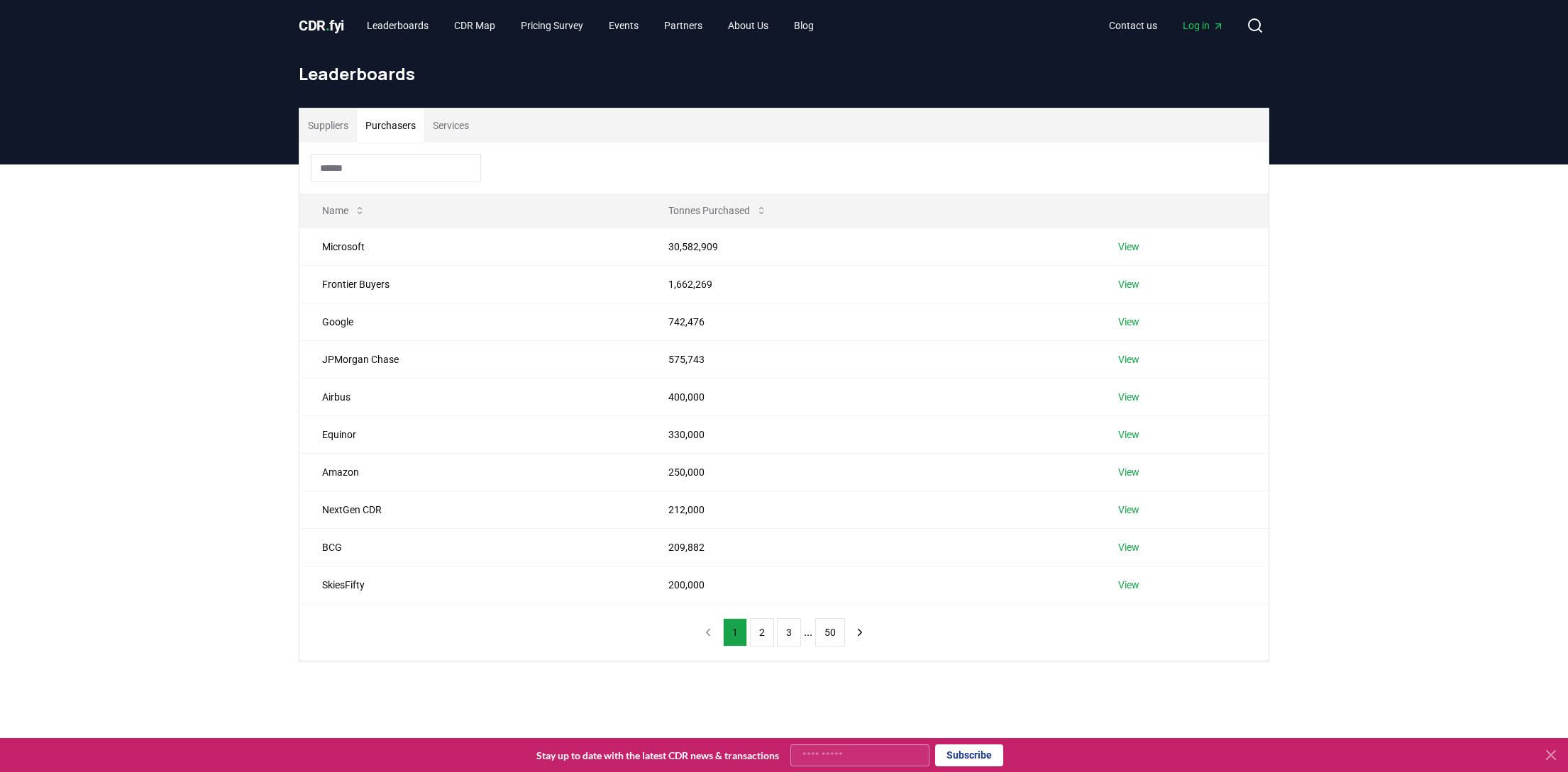
click at [477, 126] on button "Services" at bounding box center [450, 125] width 53 height 34
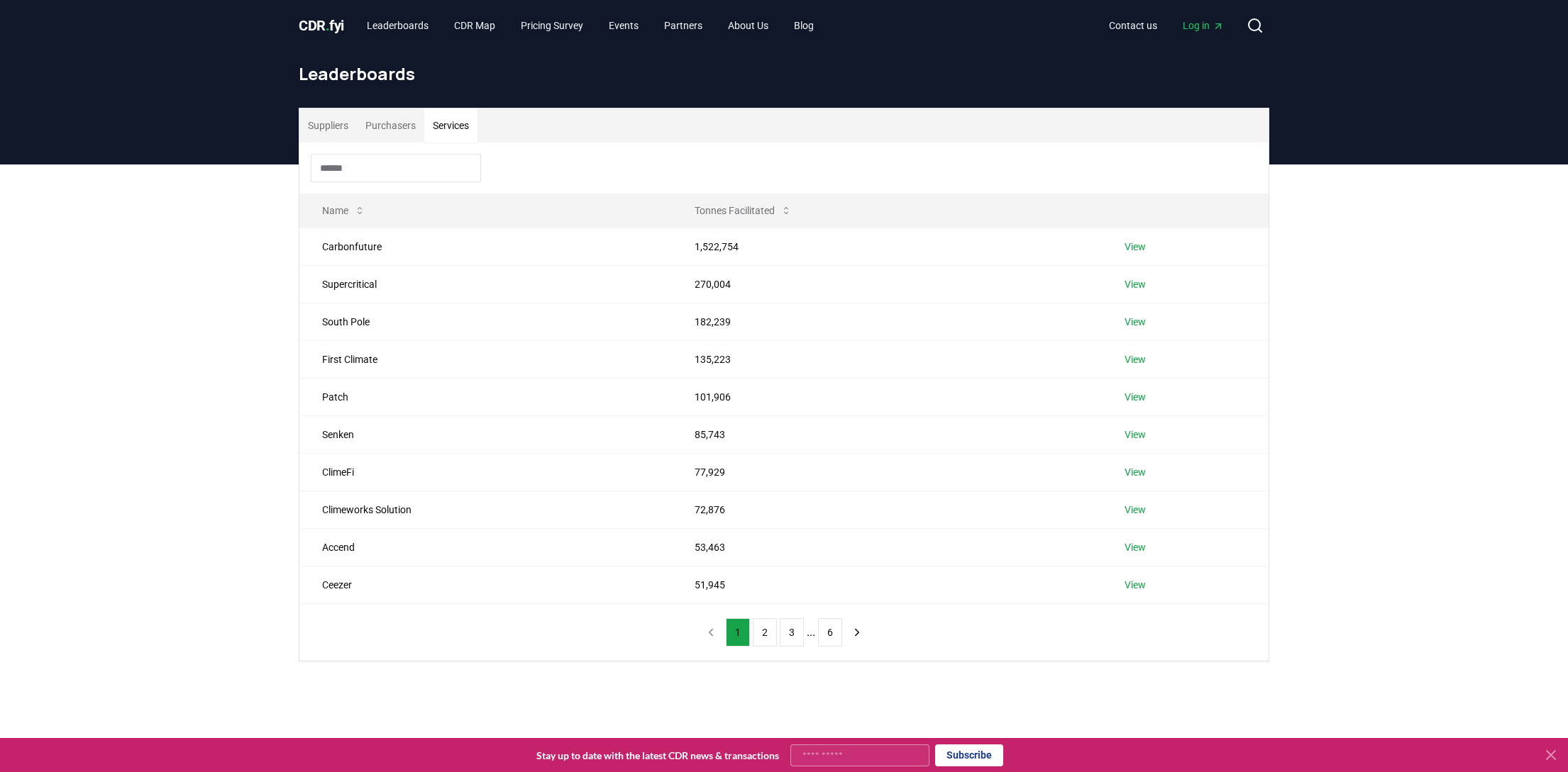
click at [413, 127] on button "Purchasers" at bounding box center [391, 125] width 67 height 34
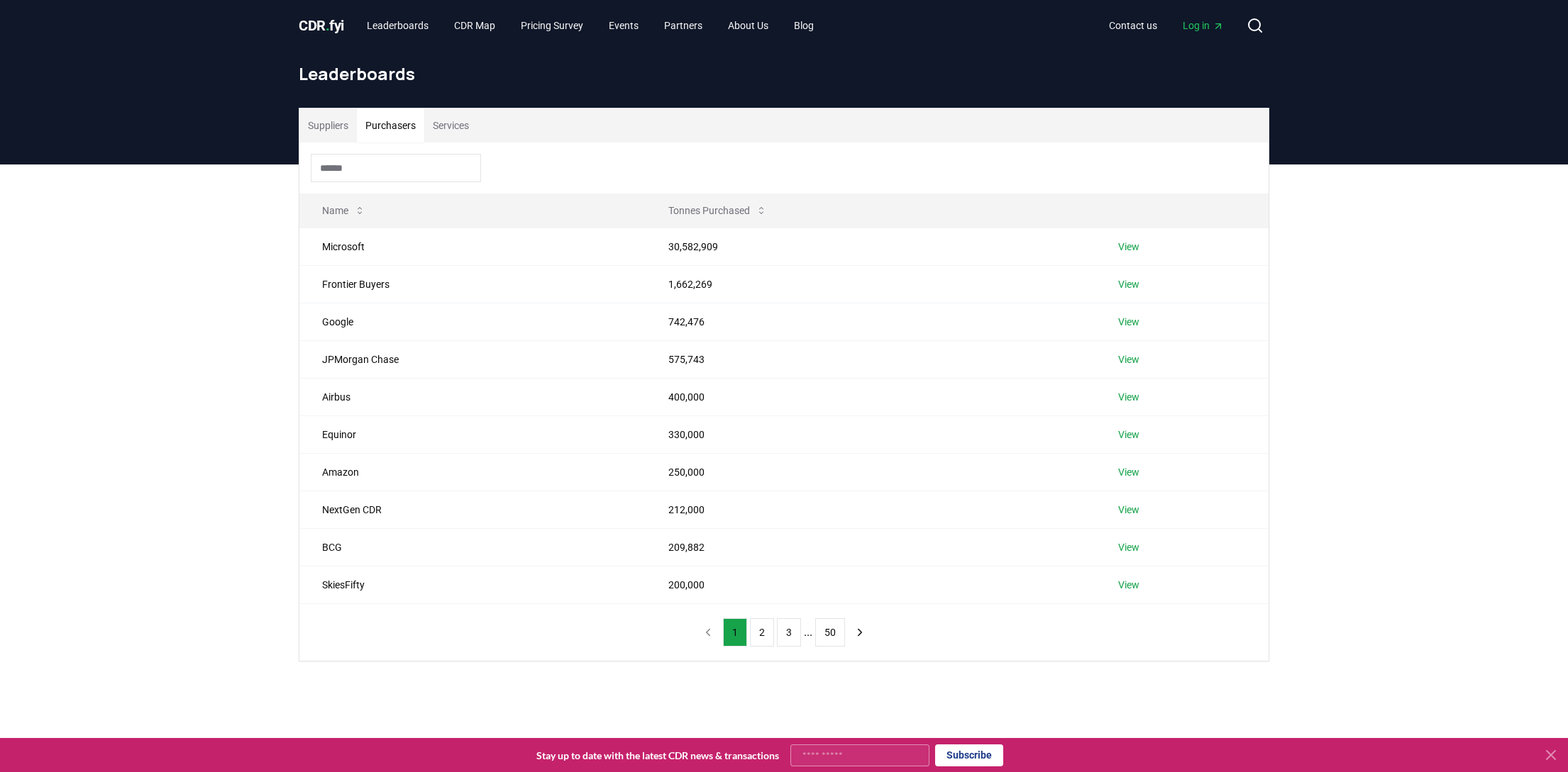
click at [215, 430] on div "Suppliers Purchasers Services Name Tonnes Purchased Microsoft 30,582,909 View F…" at bounding box center [784, 441] width 1568 height 554
click at [134, 378] on div "Suppliers Purchasers Services Name Tonnes Purchased Microsoft 30,582,909 View F…" at bounding box center [784, 441] width 1568 height 554
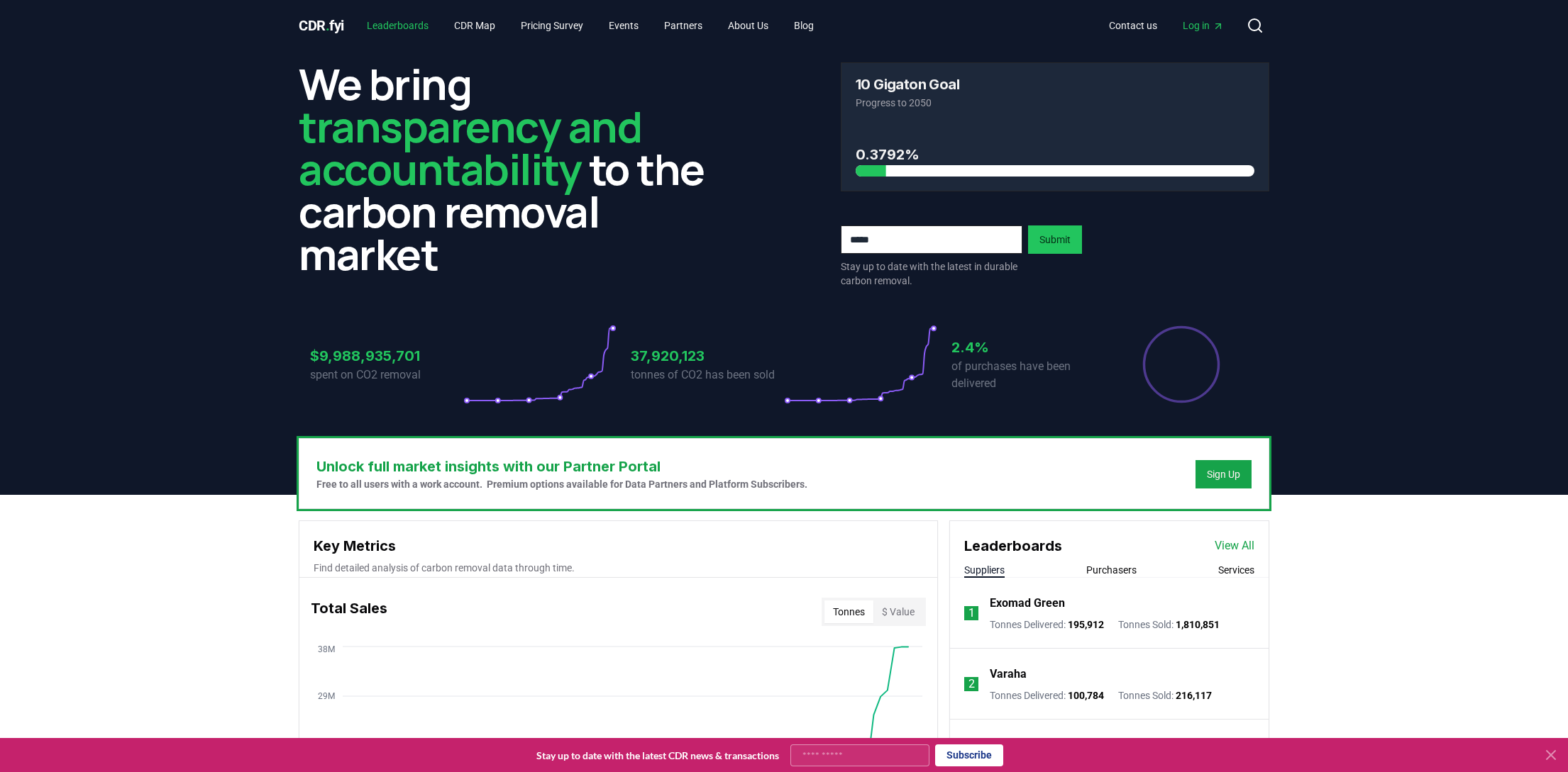
click at [412, 21] on link "Leaderboards" at bounding box center [397, 25] width 85 height 25
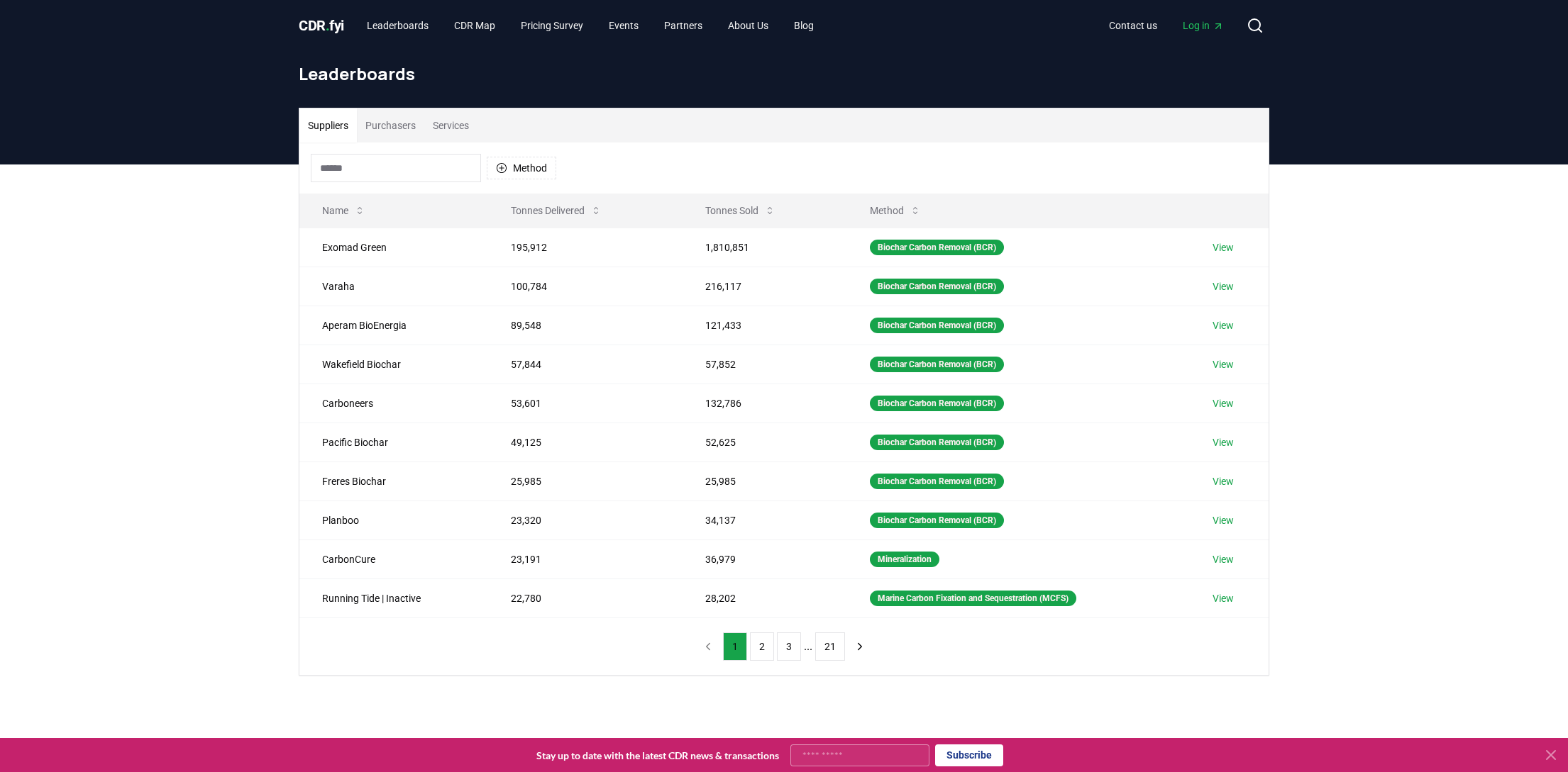
click at [200, 292] on div "Suppliers Purchasers Services Method Name Tonnes Delivered Tonnes Sold Method E…" at bounding box center [784, 448] width 1568 height 568
click at [388, 116] on button "Purchasers" at bounding box center [391, 125] width 67 height 34
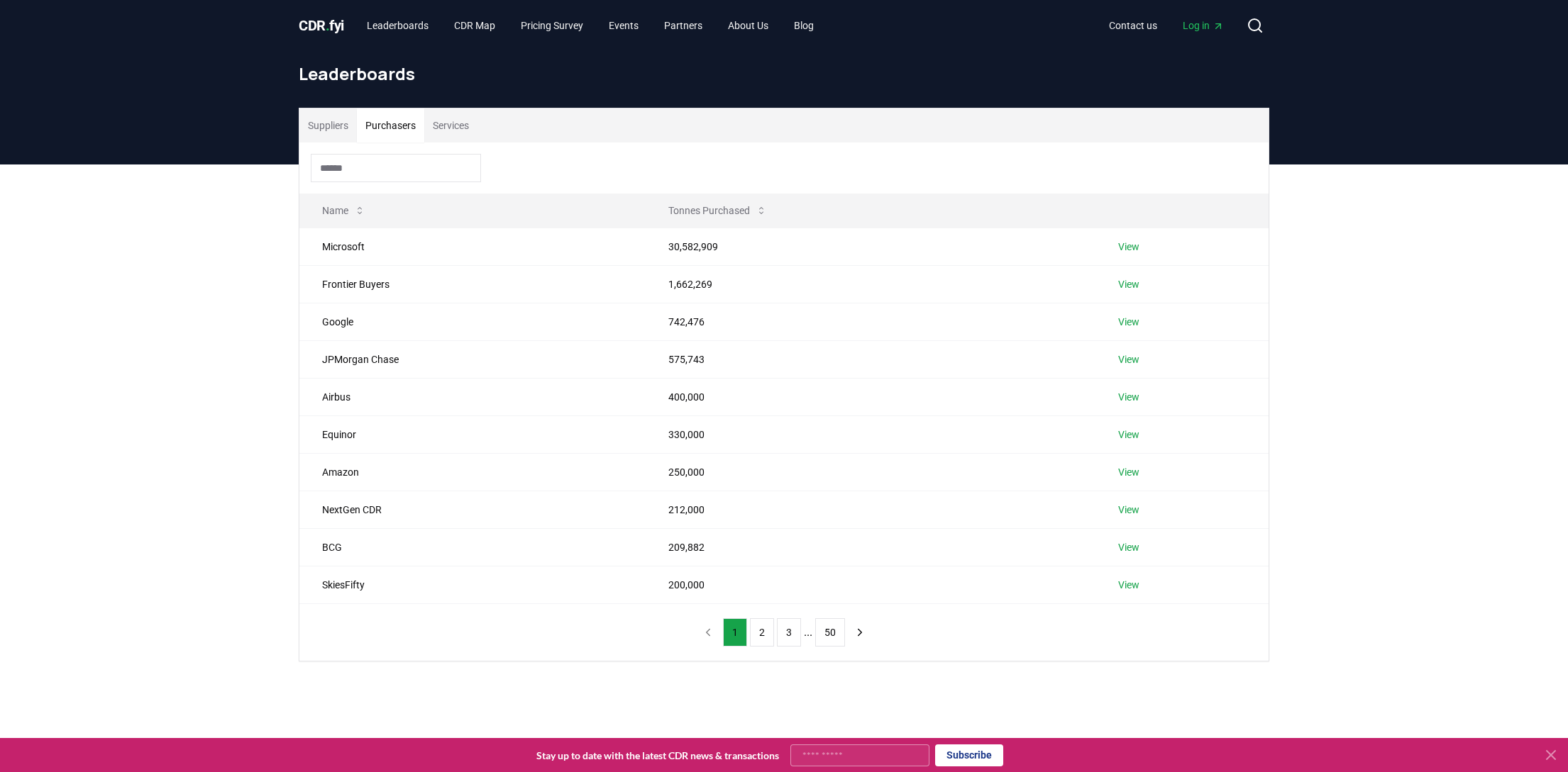
drag, startPoint x: 216, startPoint y: 248, endPoint x: 496, endPoint y: 163, distance: 292.6
click at [216, 248] on div "Suppliers Purchasers Services Name Tonnes Purchased Microsoft 30,582,909 View F…" at bounding box center [784, 441] width 1568 height 554
click at [224, 486] on div "Suppliers Purchasers Services Name Tonnes Purchased Microsoft 30,582,909 View F…" at bounding box center [784, 441] width 1568 height 554
